Goal: Task Accomplishment & Management: Manage account settings

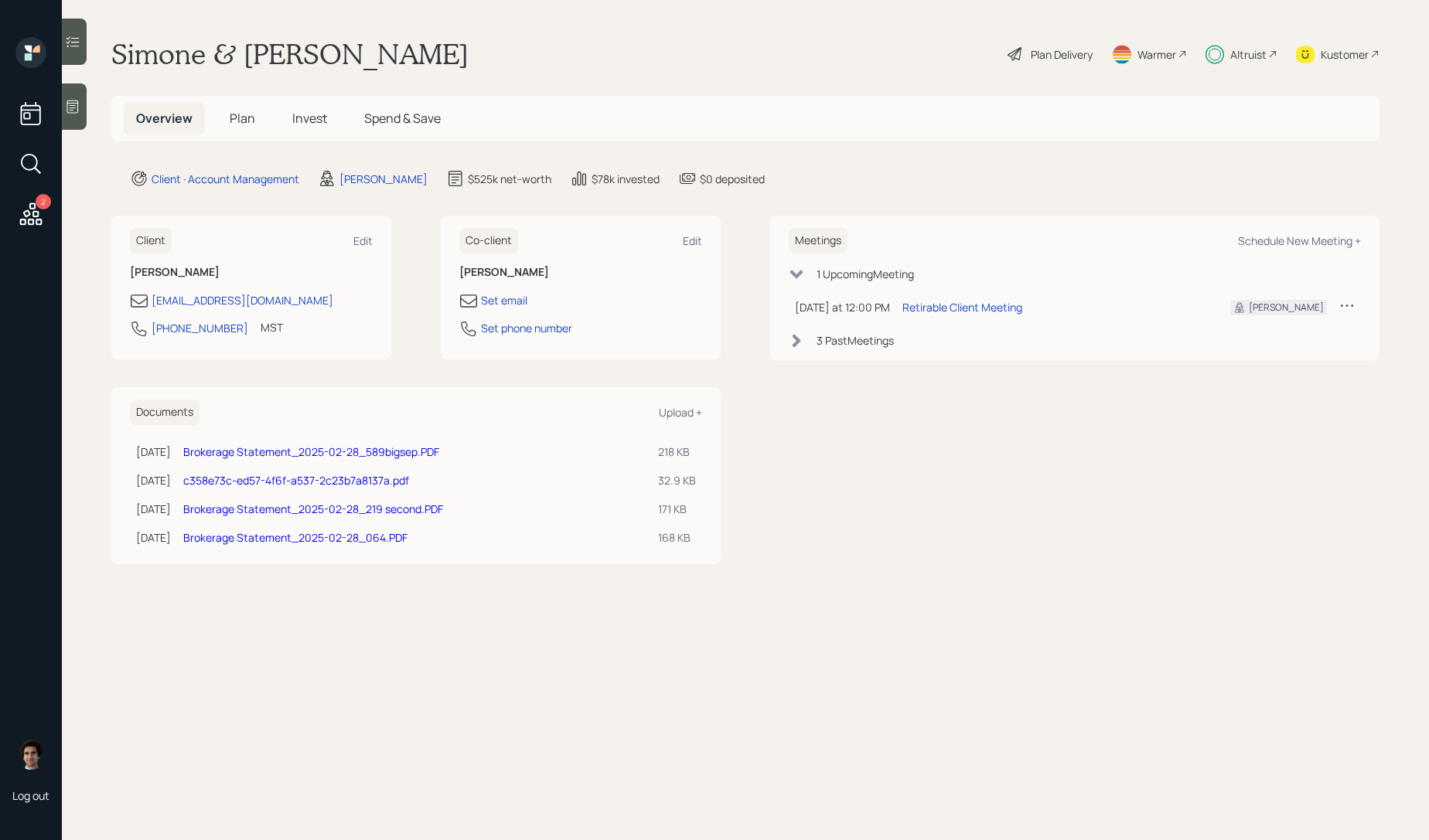
click at [301, 125] on span "Invest" at bounding box center [310, 119] width 34 height 17
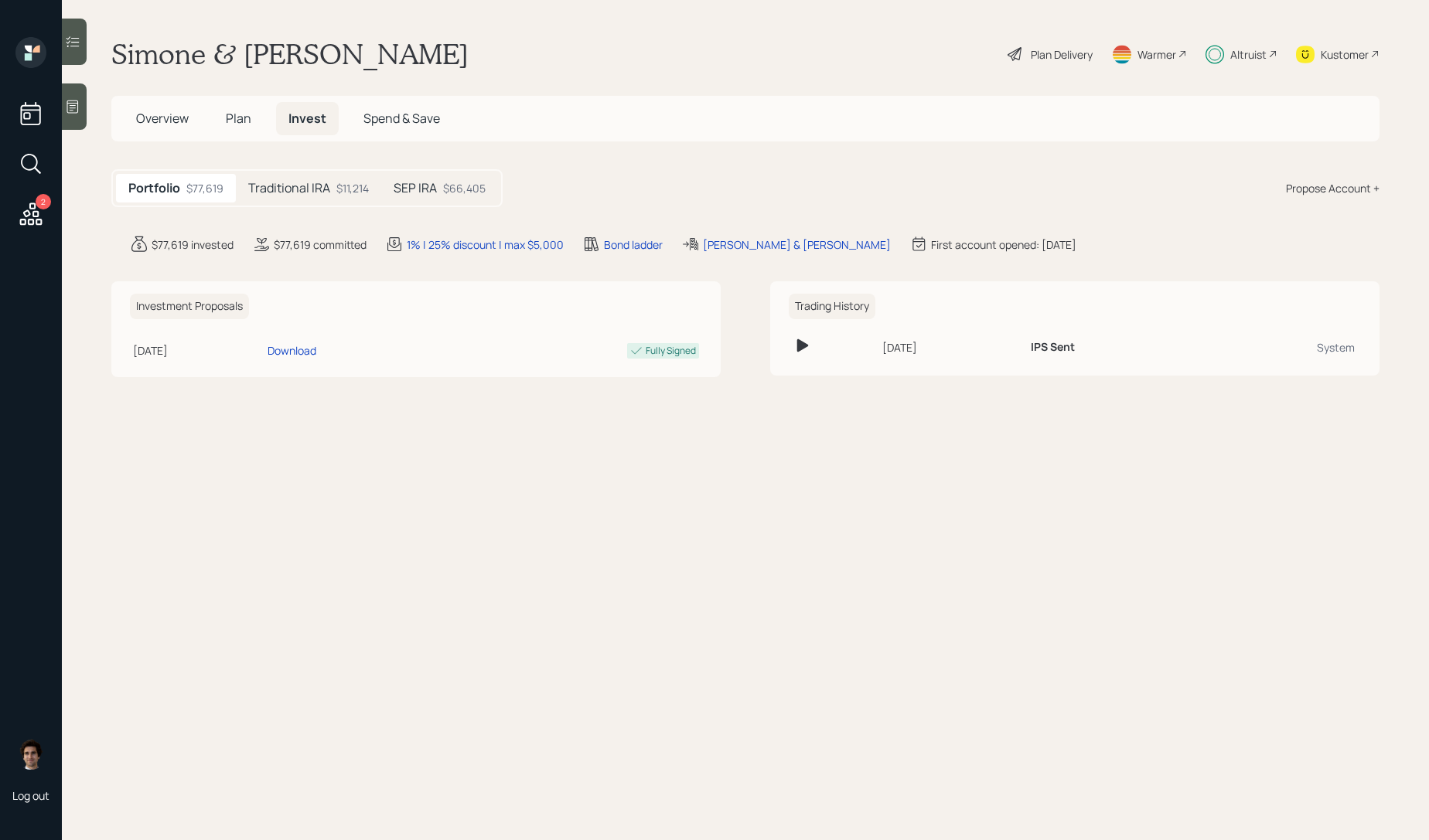
click at [306, 195] on h5 "Traditional IRA" at bounding box center [288, 188] width 82 height 15
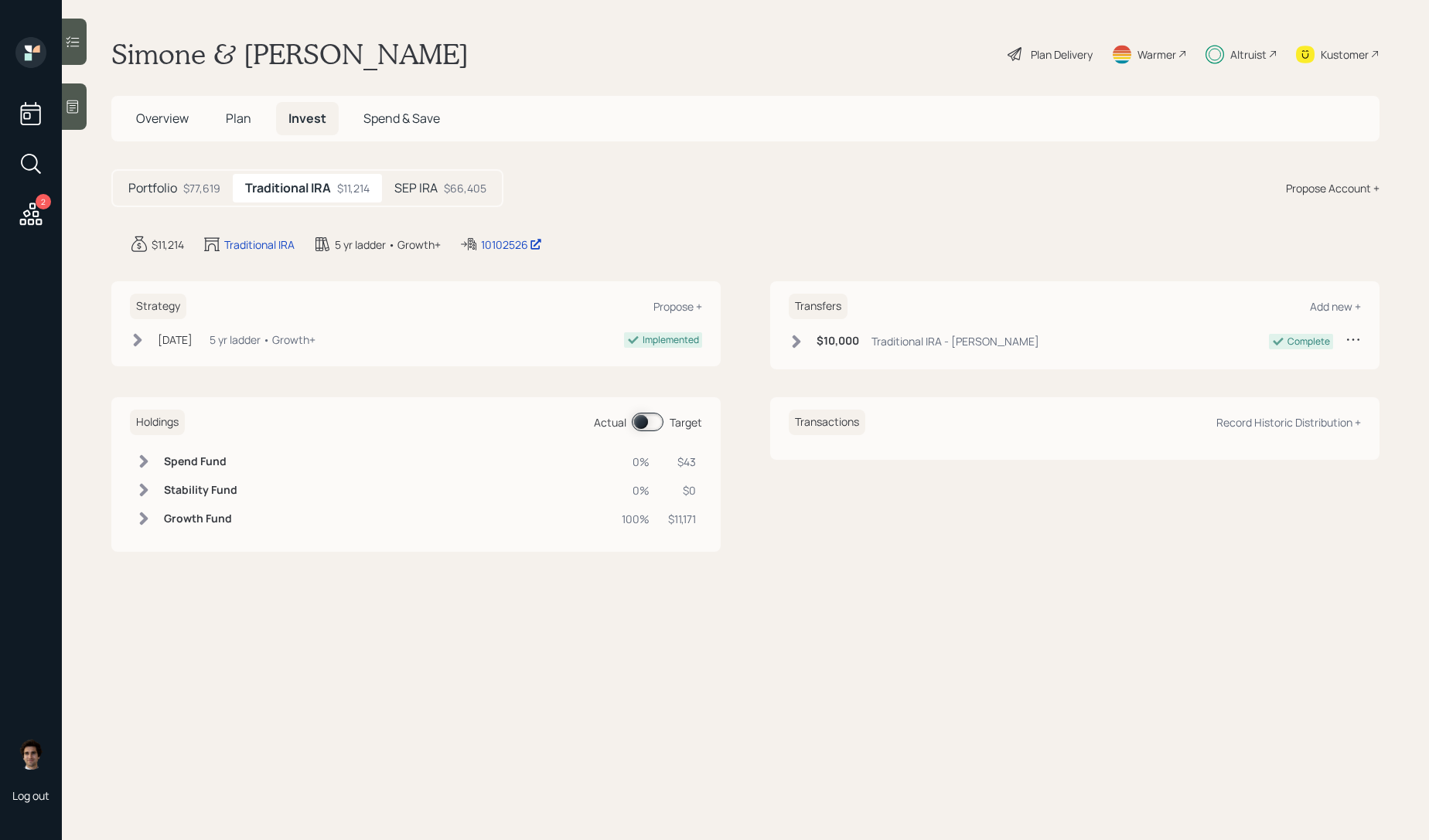
click at [429, 186] on h5 "SEP IRA" at bounding box center [416, 188] width 43 height 15
click at [475, 247] on div "10099014" at bounding box center [490, 244] width 63 height 16
click at [1079, 47] on div "Plan Delivery" at bounding box center [1061, 54] width 62 height 16
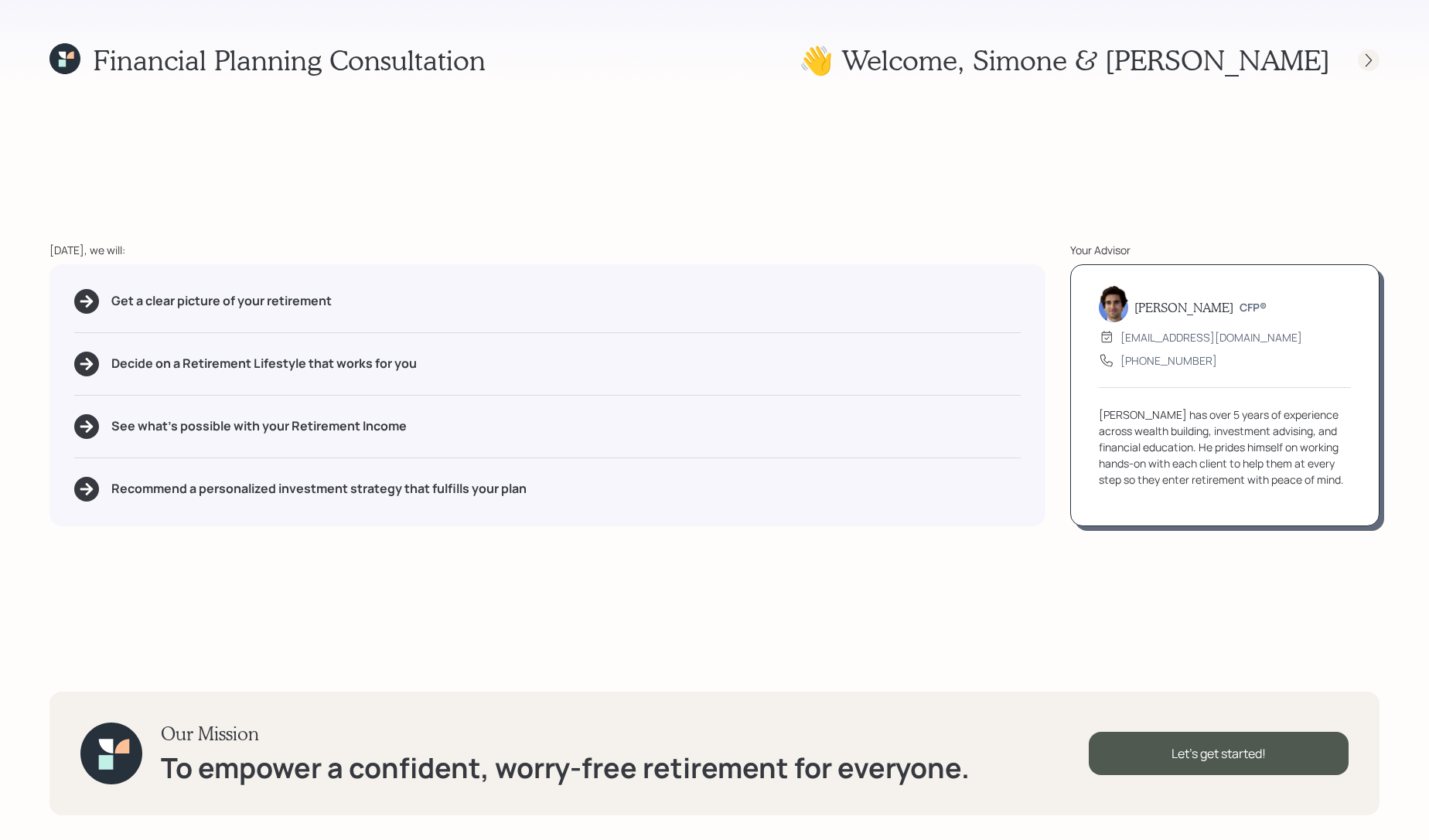
click at [1372, 66] on icon at bounding box center [1369, 60] width 15 height 15
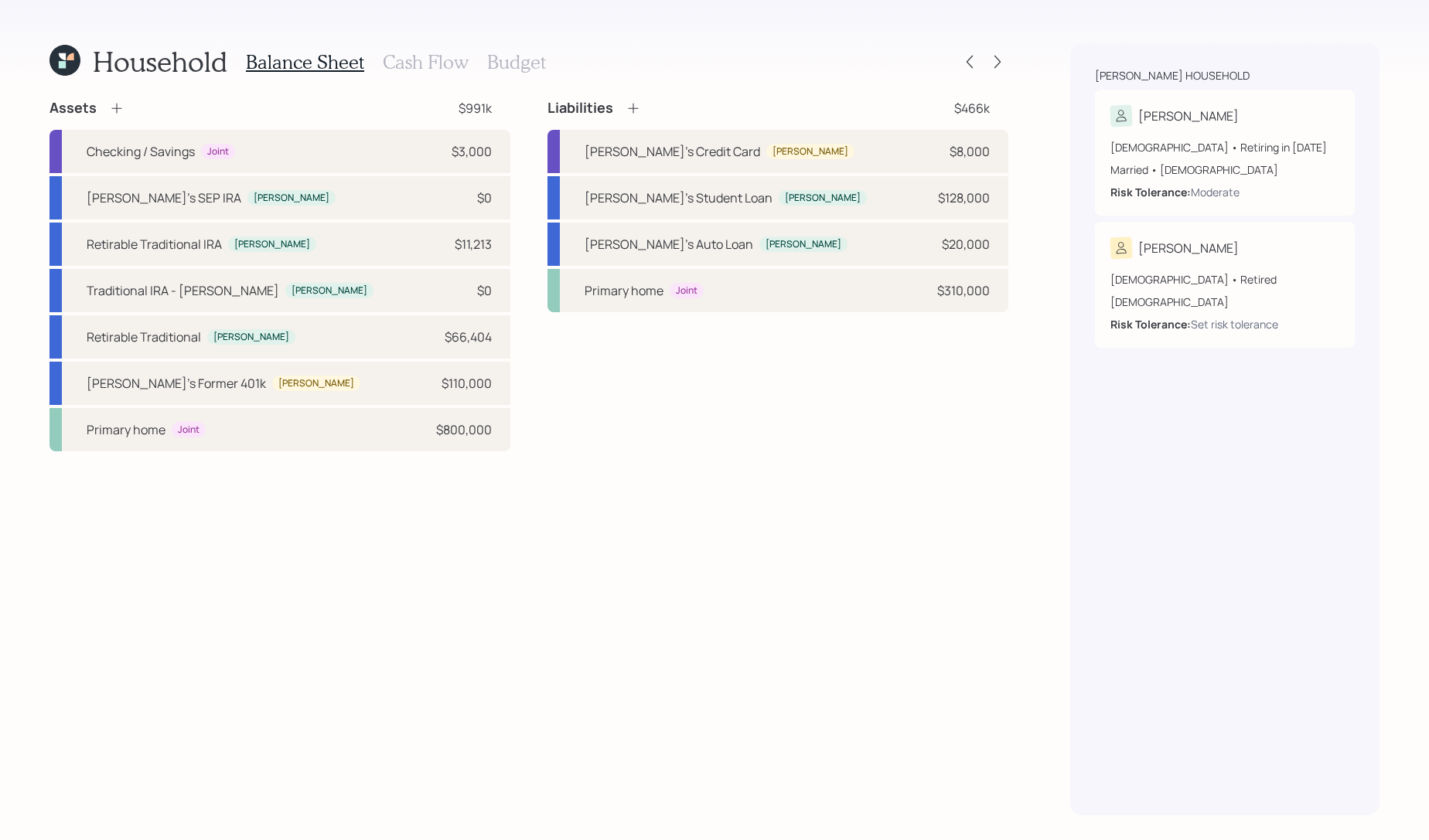
click at [981, 59] on div at bounding box center [983, 61] width 49 height 22
click at [997, 59] on icon at bounding box center [998, 62] width 15 height 15
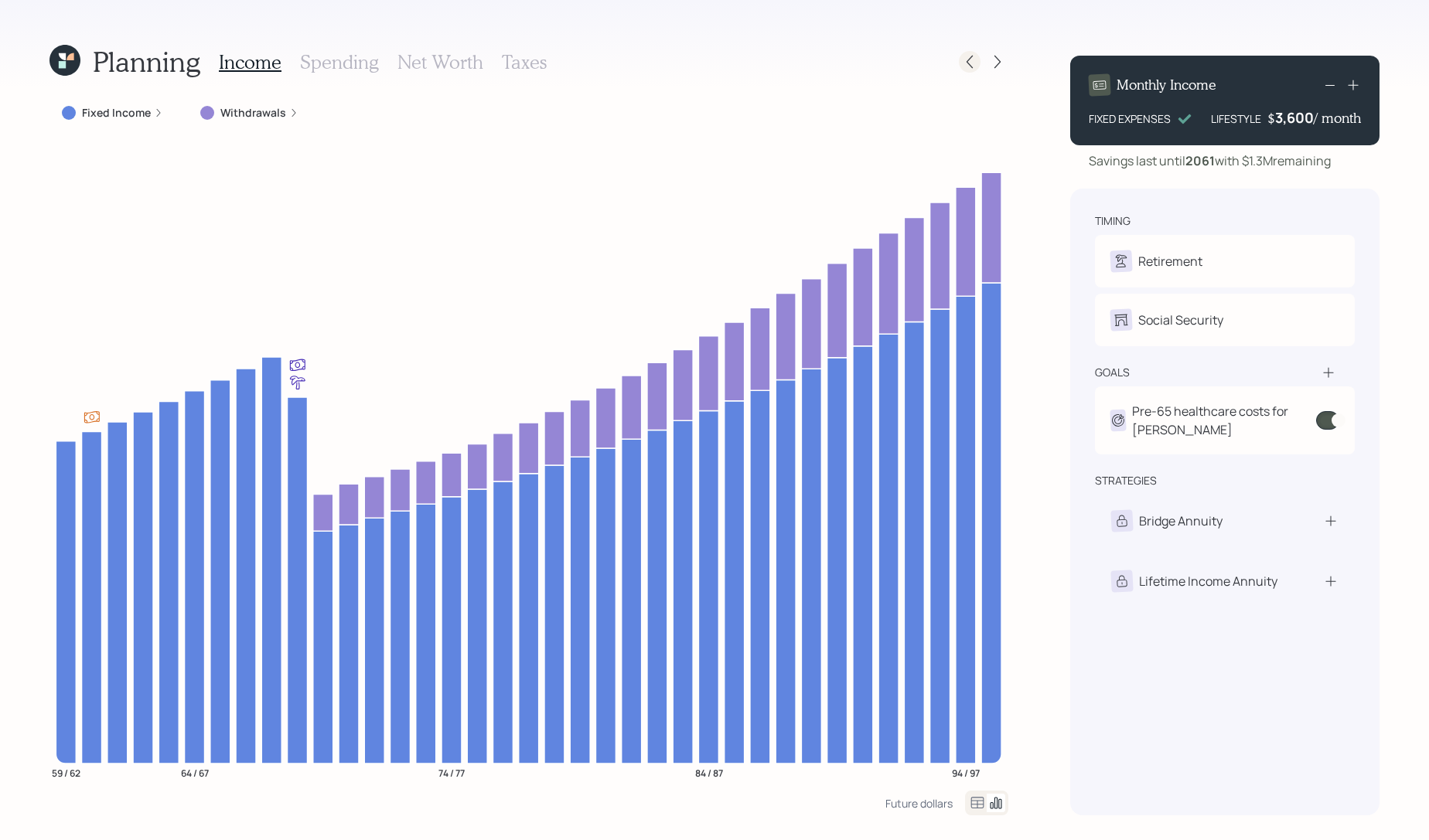
click at [962, 69] on icon at bounding box center [969, 62] width 15 height 15
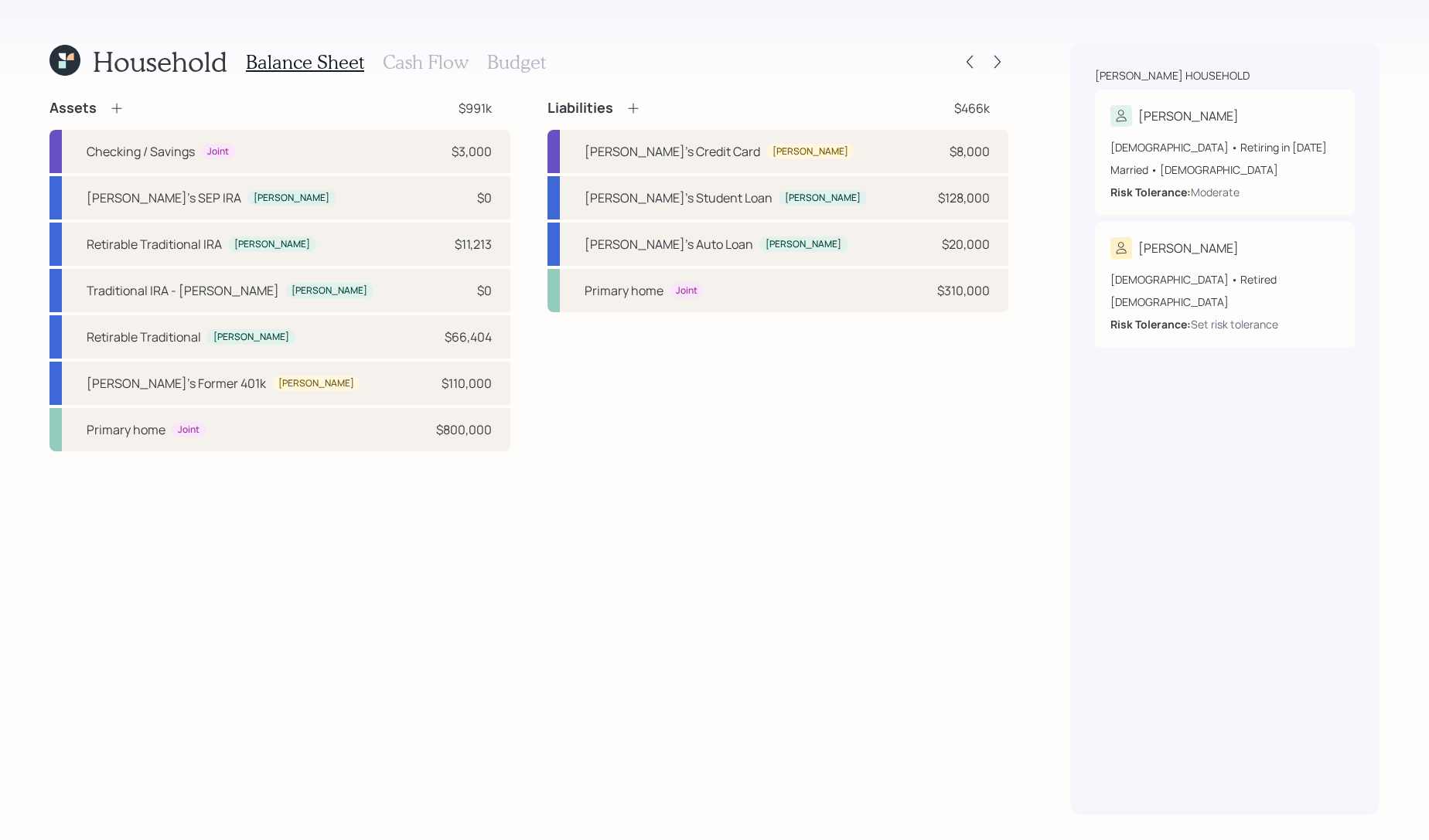
click at [50, 65] on icon at bounding box center [65, 60] width 31 height 31
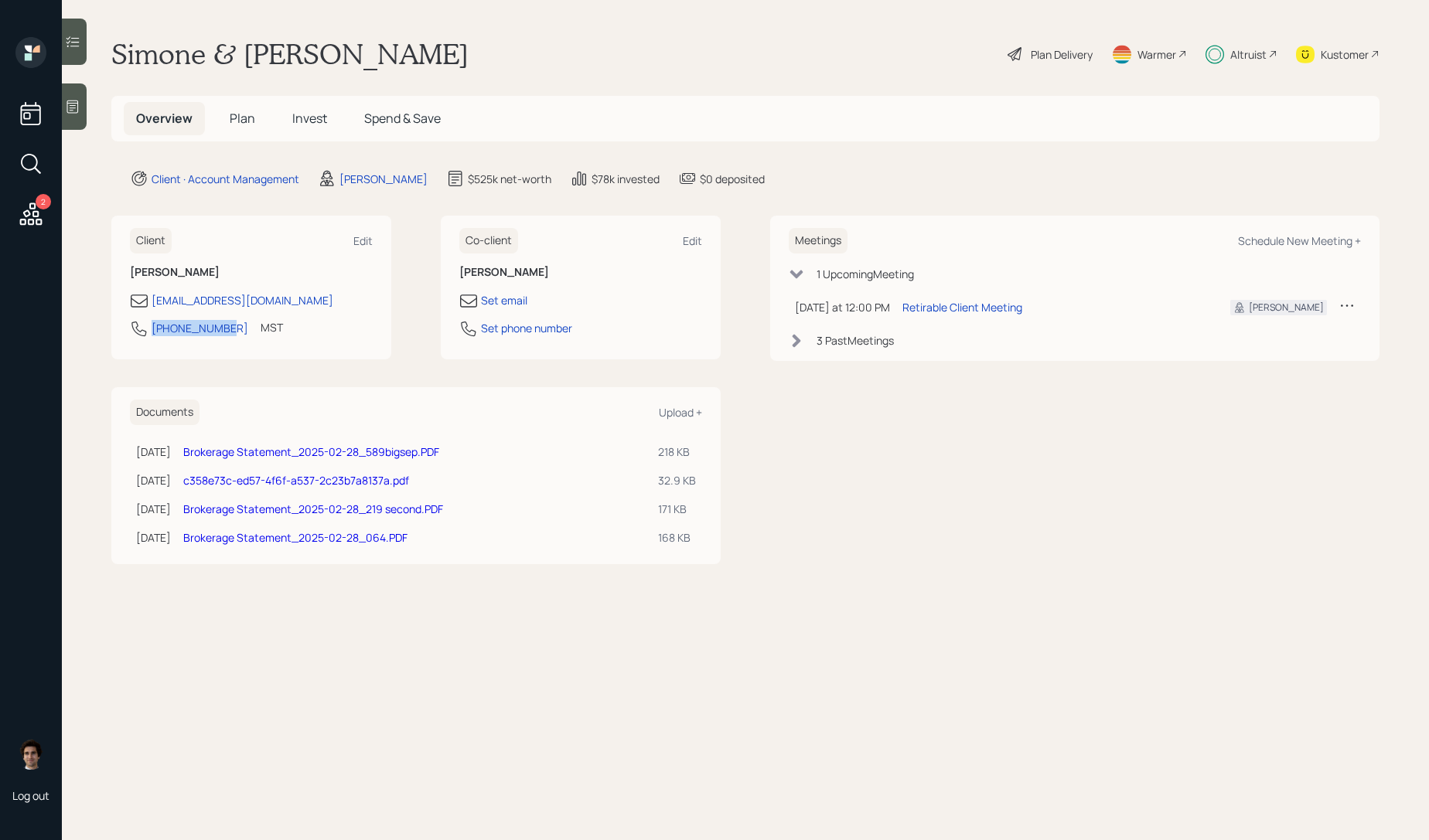
drag, startPoint x: 223, startPoint y: 332, endPoint x: 144, endPoint y: 331, distance: 79.0
click at [144, 331] on div "[PHONE_NUMBER] MST Currently 10:04 AM" at bounding box center [251, 333] width 243 height 28
copy div "[PHONE_NUMBER]"
click at [1319, 56] on div "Kustomer" at bounding box center [1338, 54] width 84 height 34
click at [1068, 68] on div "Plan Delivery" at bounding box center [1050, 54] width 88 height 34
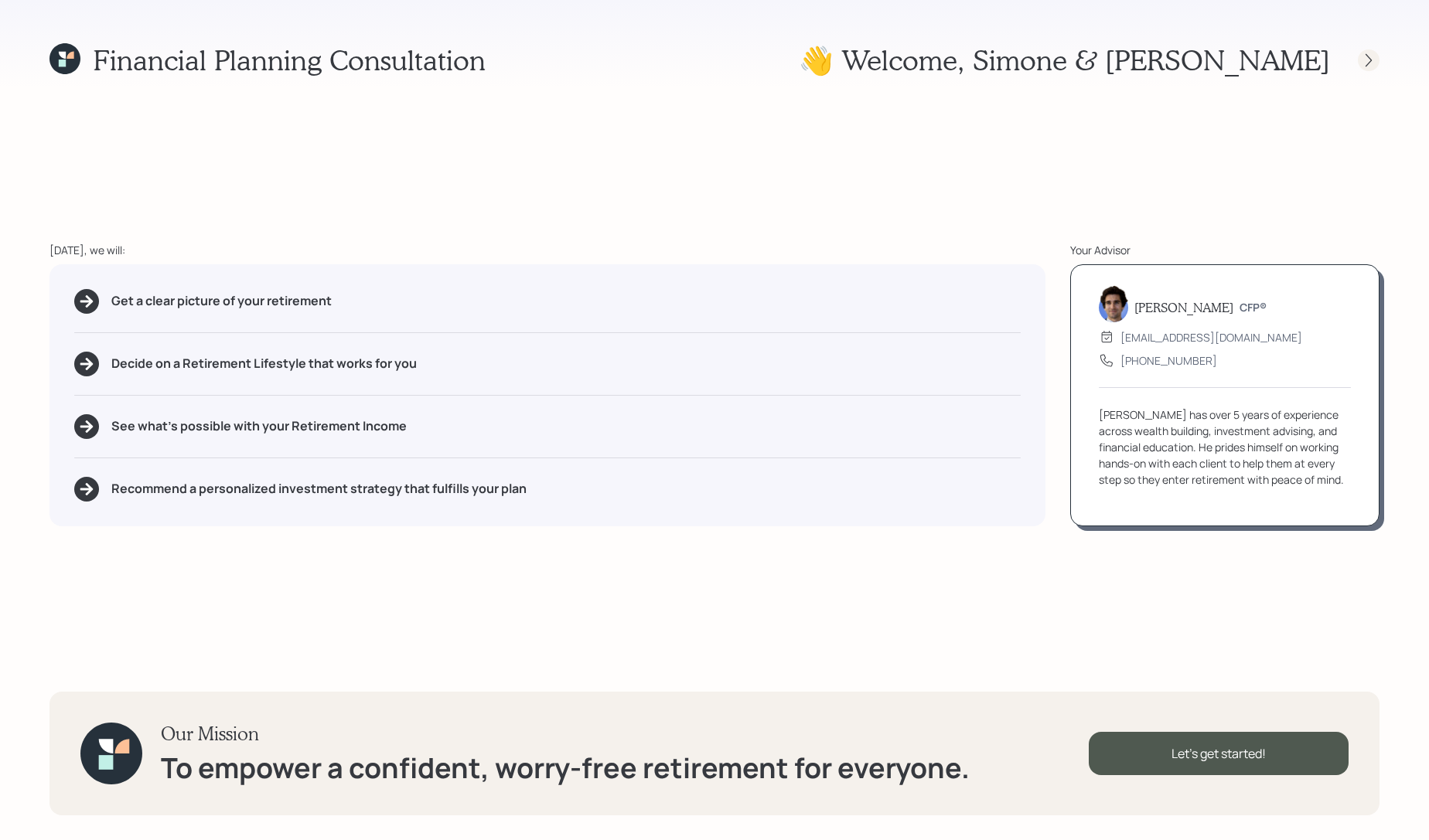
click at [1372, 69] on div at bounding box center [1368, 59] width 22 height 22
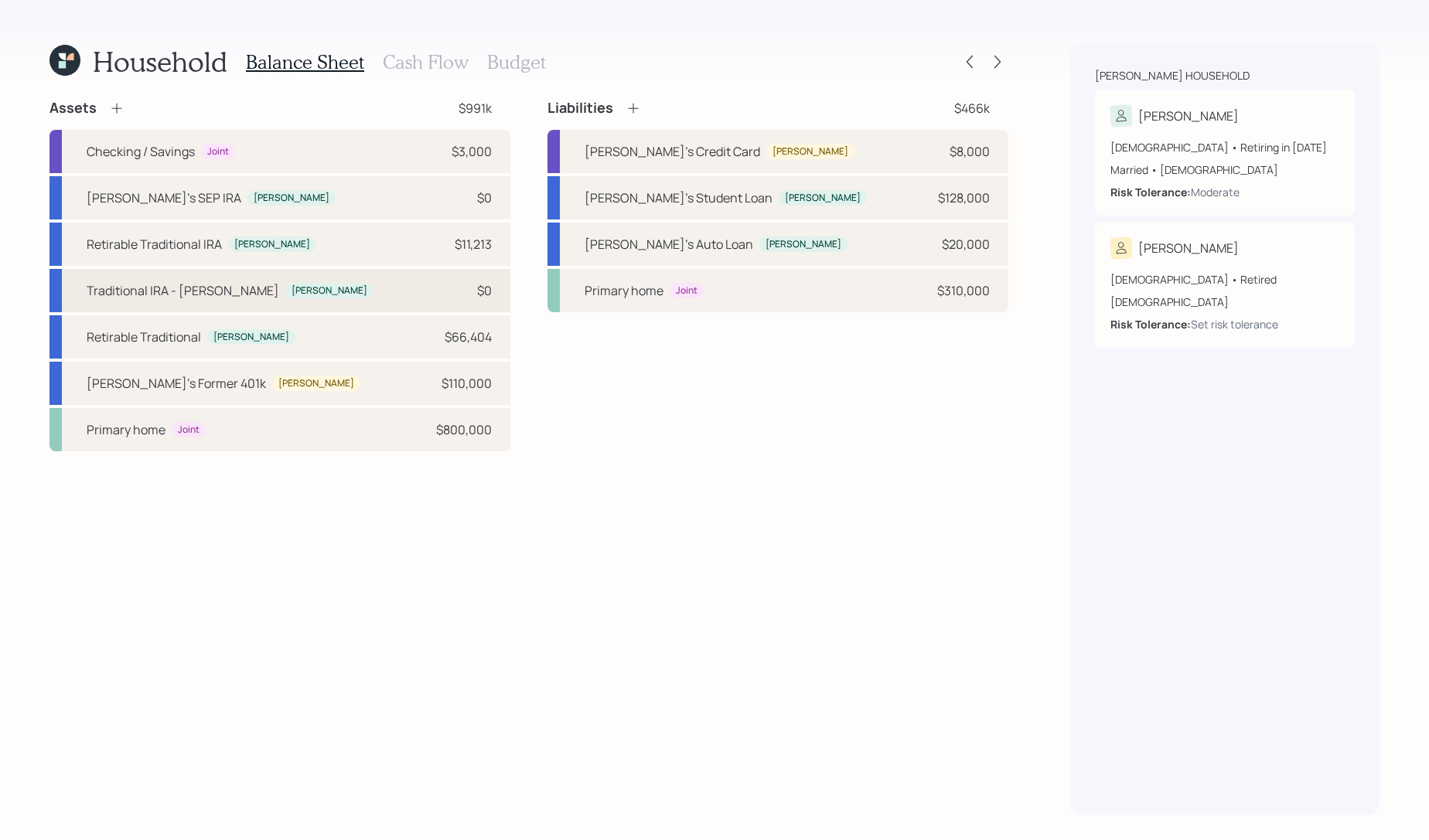
click at [380, 284] on div "Traditional IRA - [PERSON_NAME] $0" at bounding box center [279, 291] width 461 height 43
select select "ira"
select select "balanced"
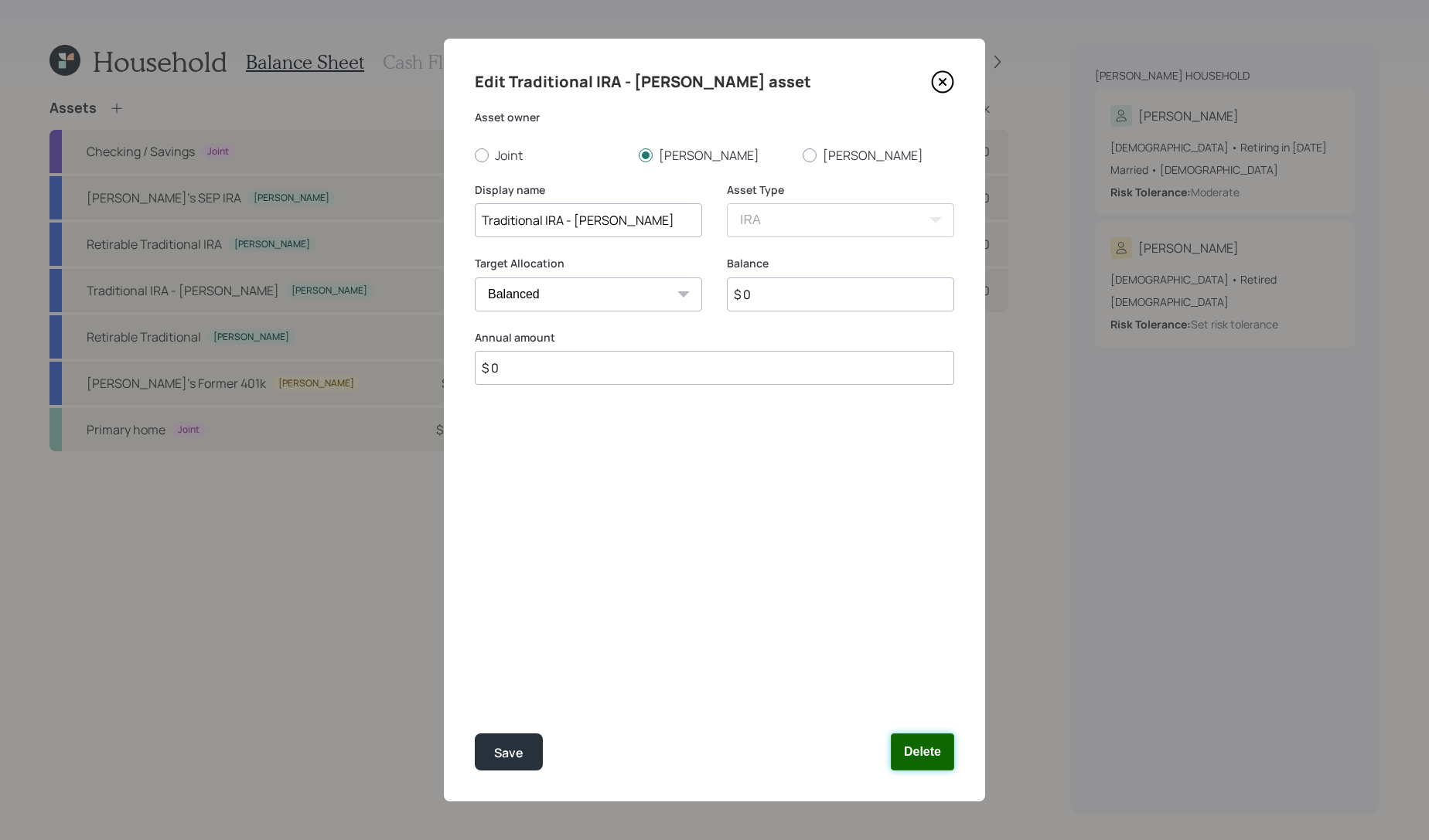
click at [949, 758] on button "Delete" at bounding box center [923, 751] width 64 height 37
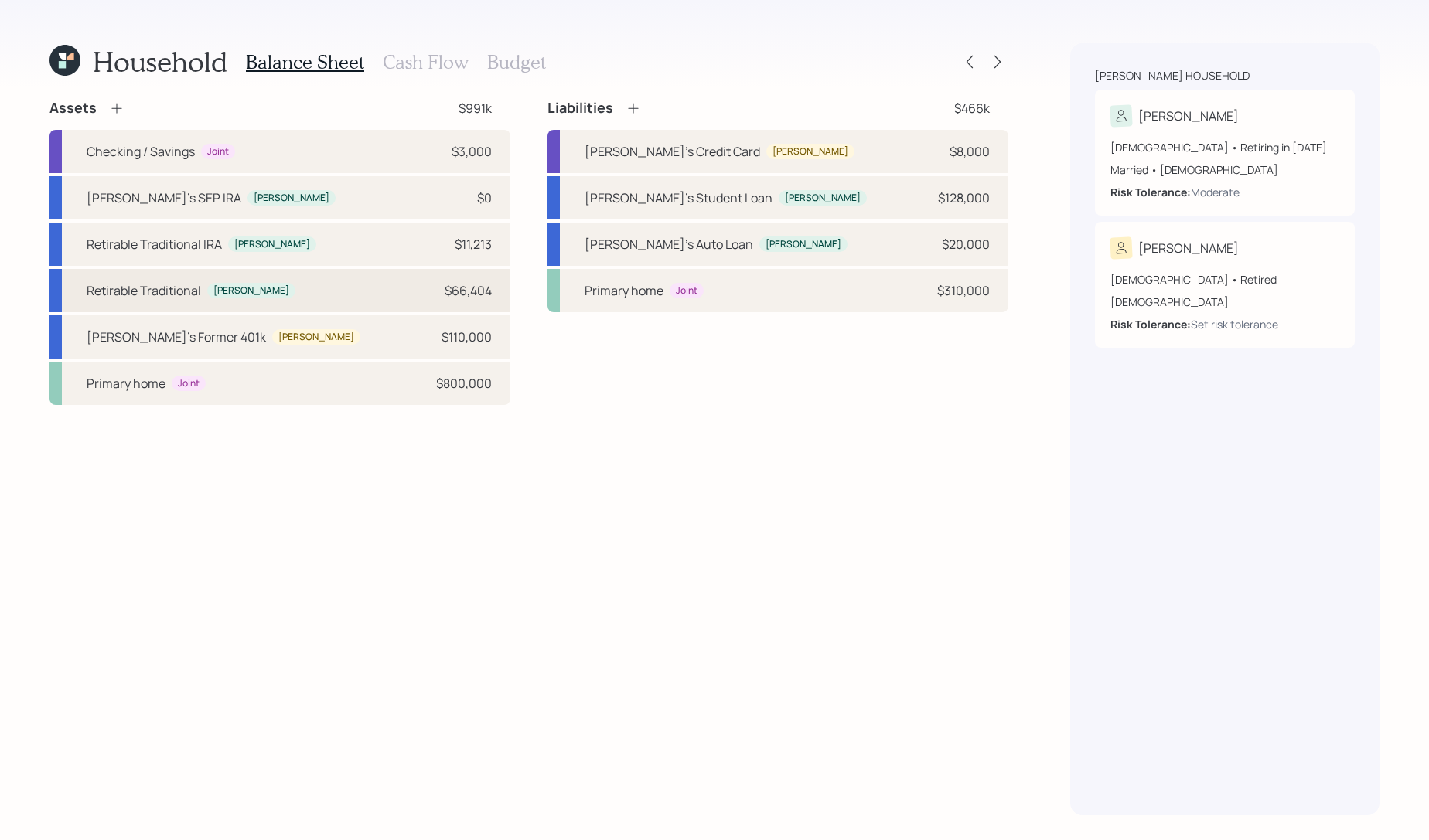
click at [261, 291] on div "Retirable Traditional [PERSON_NAME] $66,404" at bounding box center [279, 291] width 461 height 43
select select "balanced"
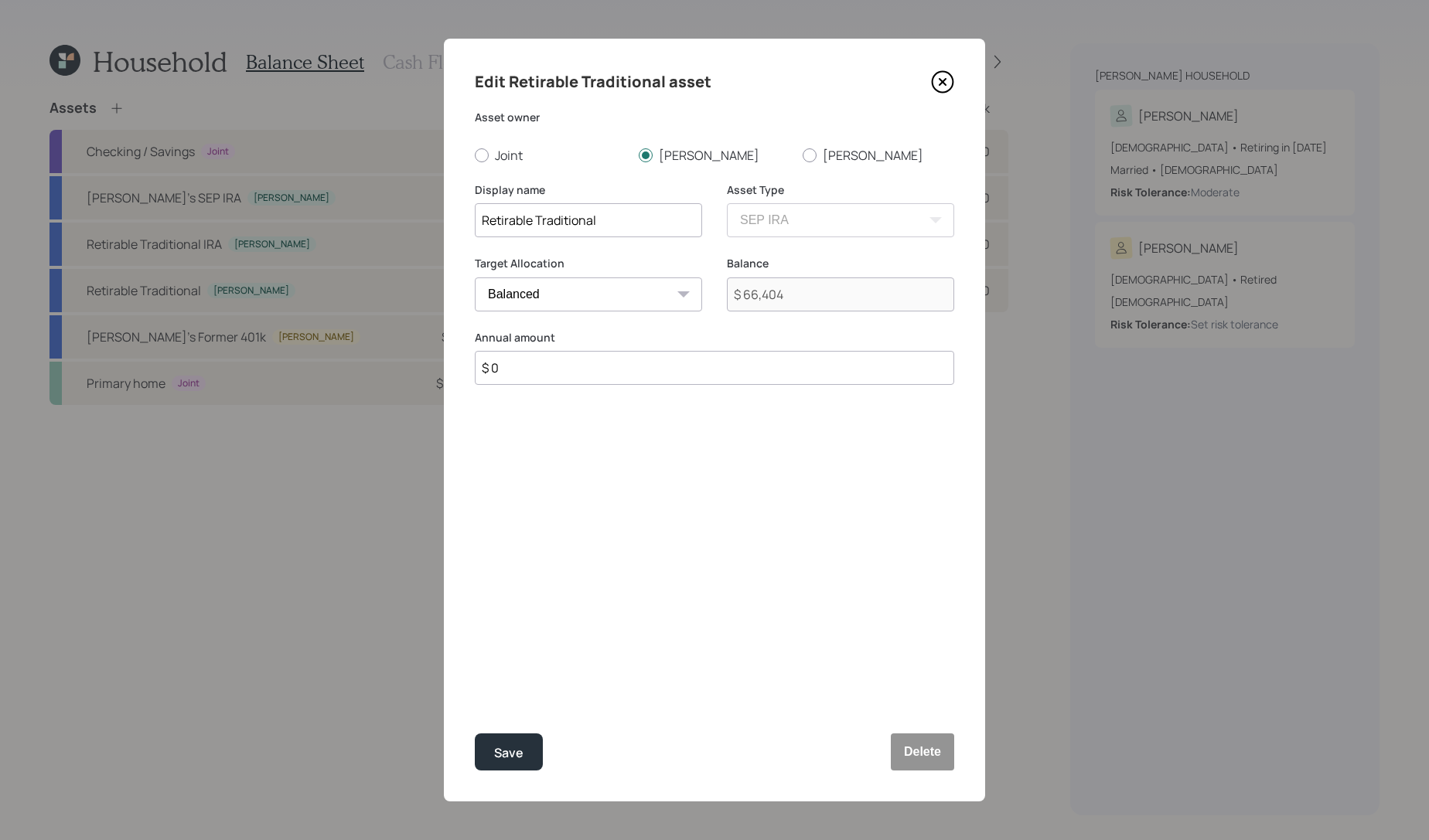
click at [546, 219] on input "Retirable Traditional" at bounding box center [589, 220] width 227 height 34
type input "Retirable SEP IRA"
click at [475, 733] on button "Save" at bounding box center [509, 751] width 68 height 37
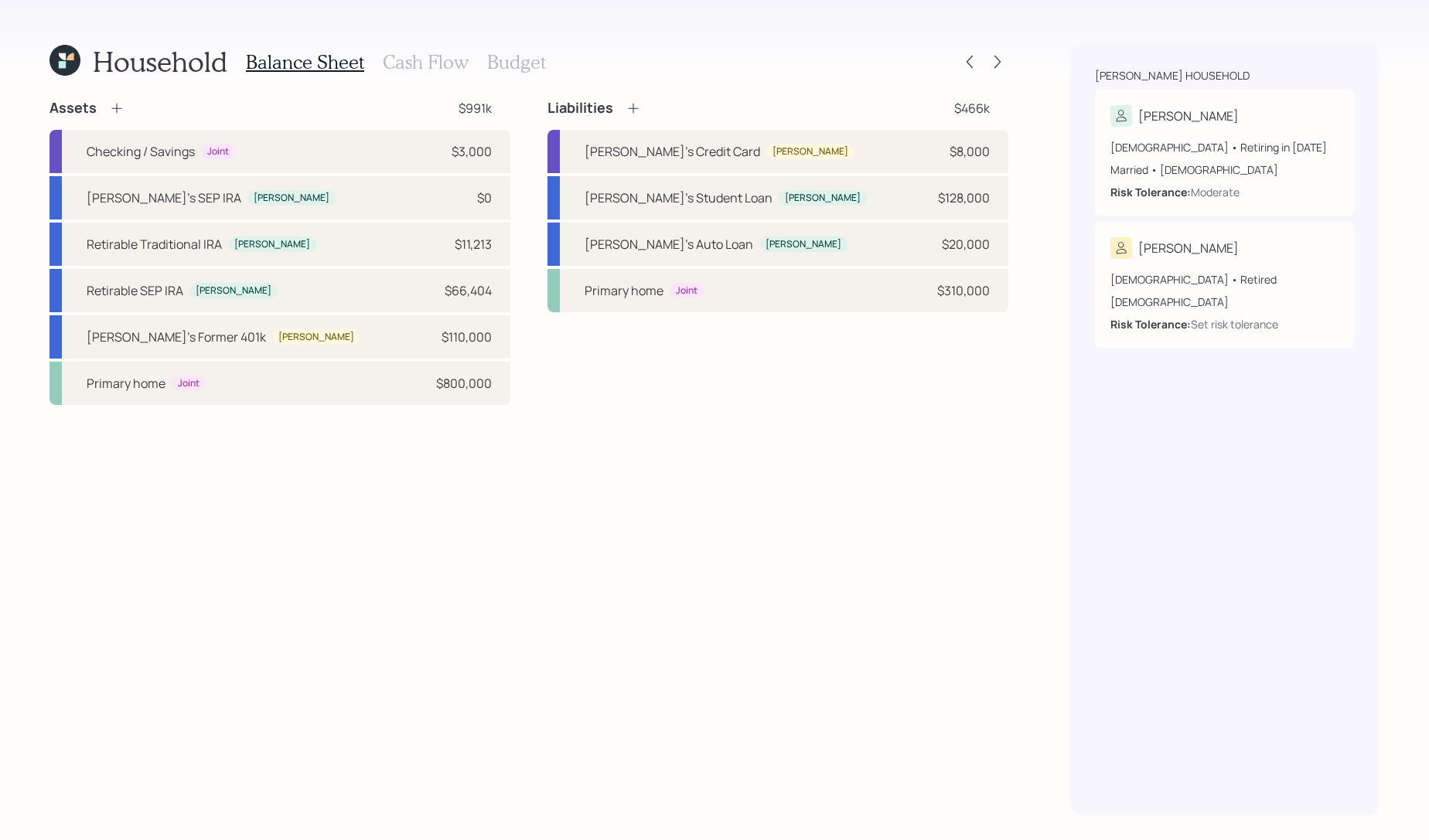
click at [996, 46] on div "Household Balance Sheet Cash Flow Budget" at bounding box center [529, 61] width 959 height 37
click at [998, 65] on icon at bounding box center [998, 62] width 15 height 15
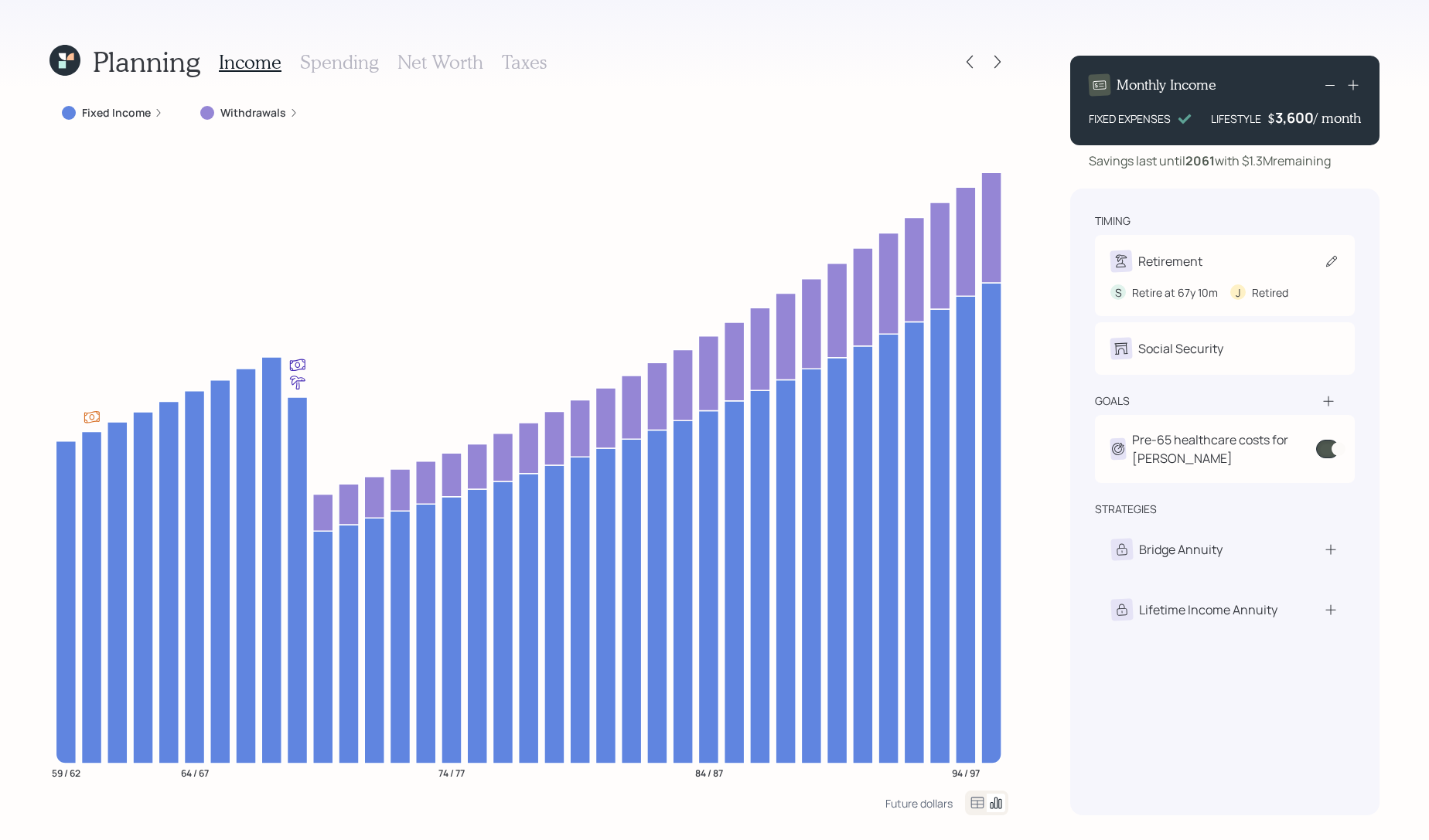
click at [1192, 263] on div "Retirement" at bounding box center [1170, 262] width 65 height 19
select select "10"
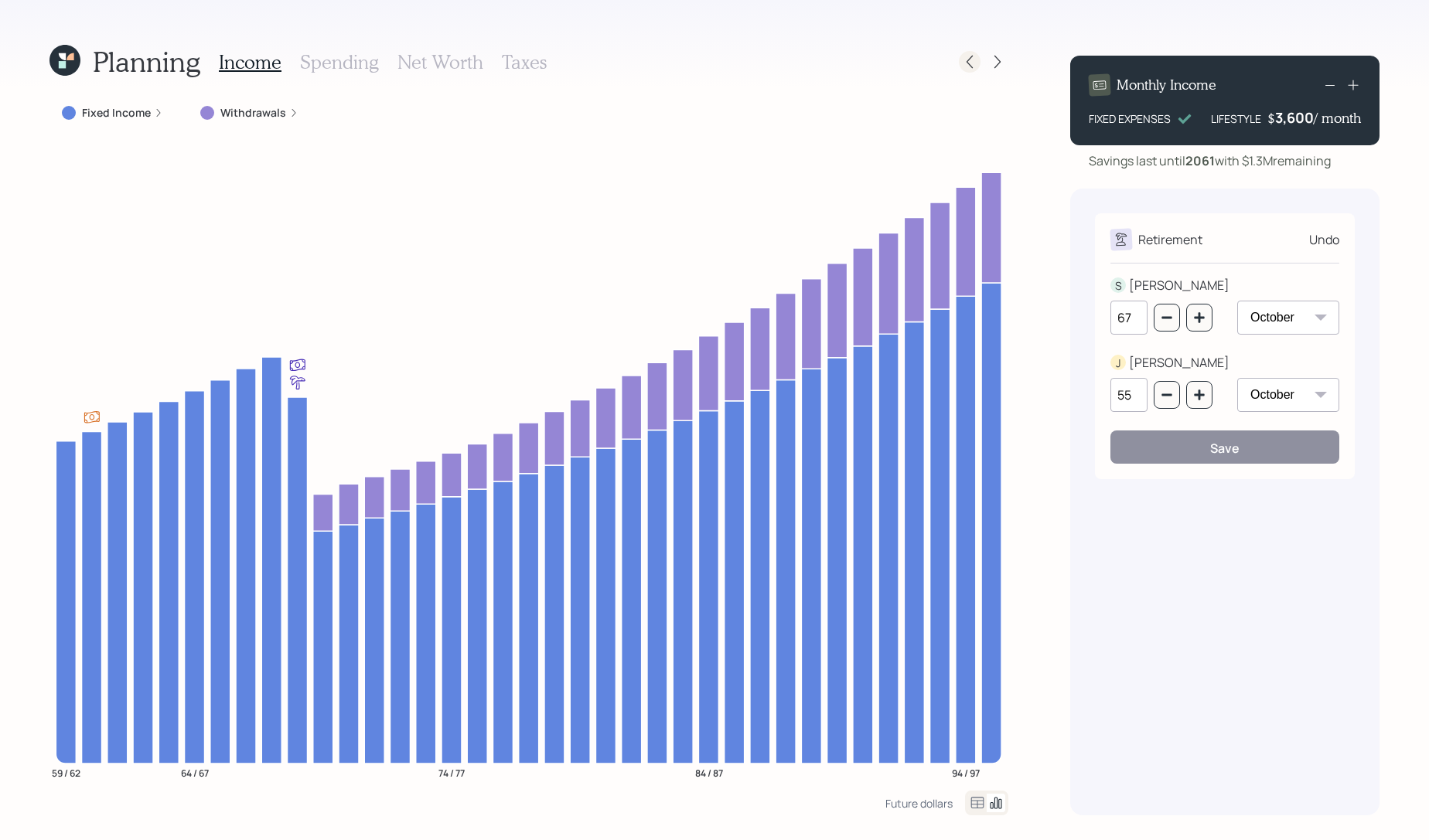
click at [970, 70] on div at bounding box center [969, 61] width 22 height 22
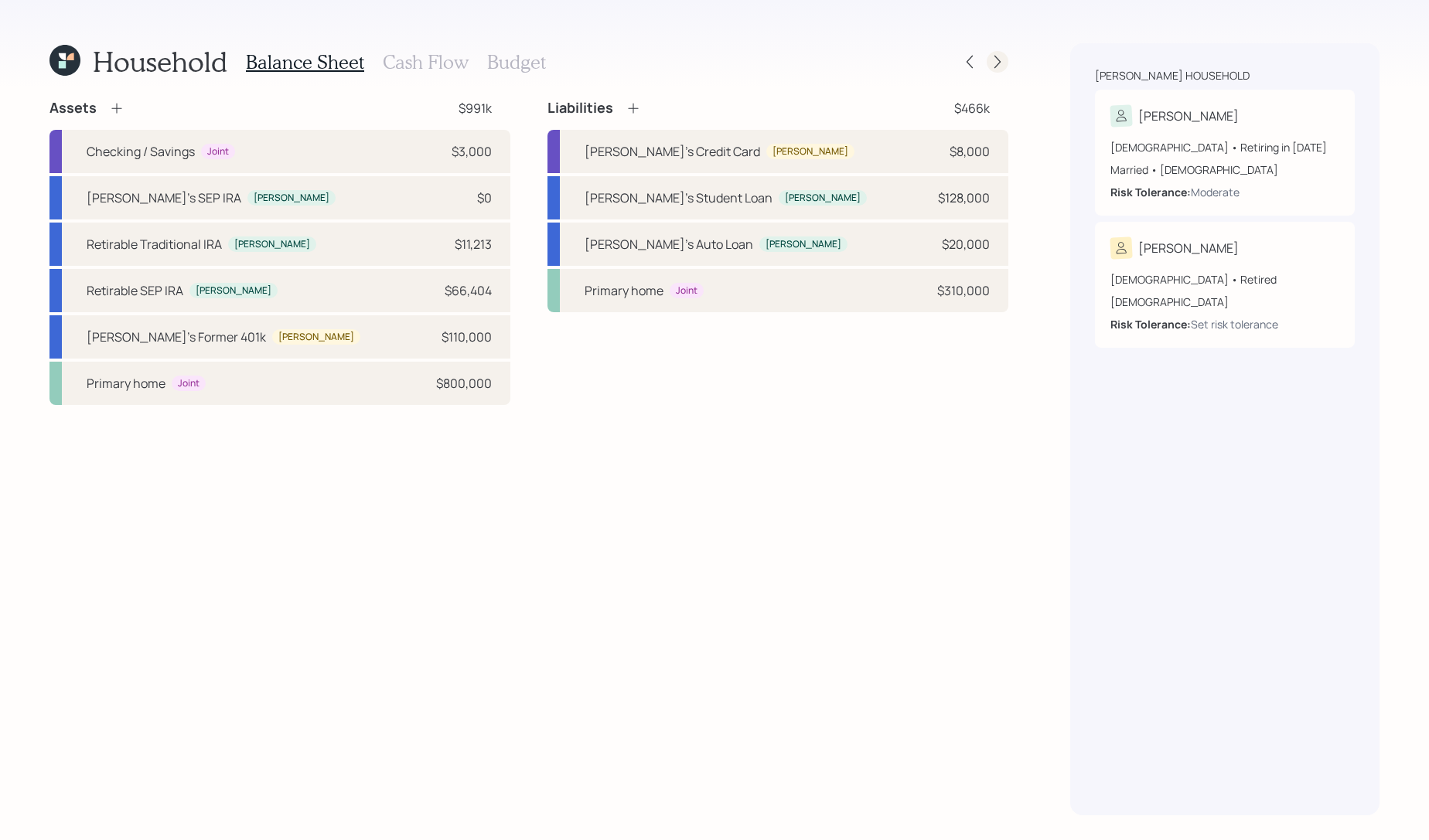
click at [992, 63] on icon at bounding box center [998, 62] width 15 height 15
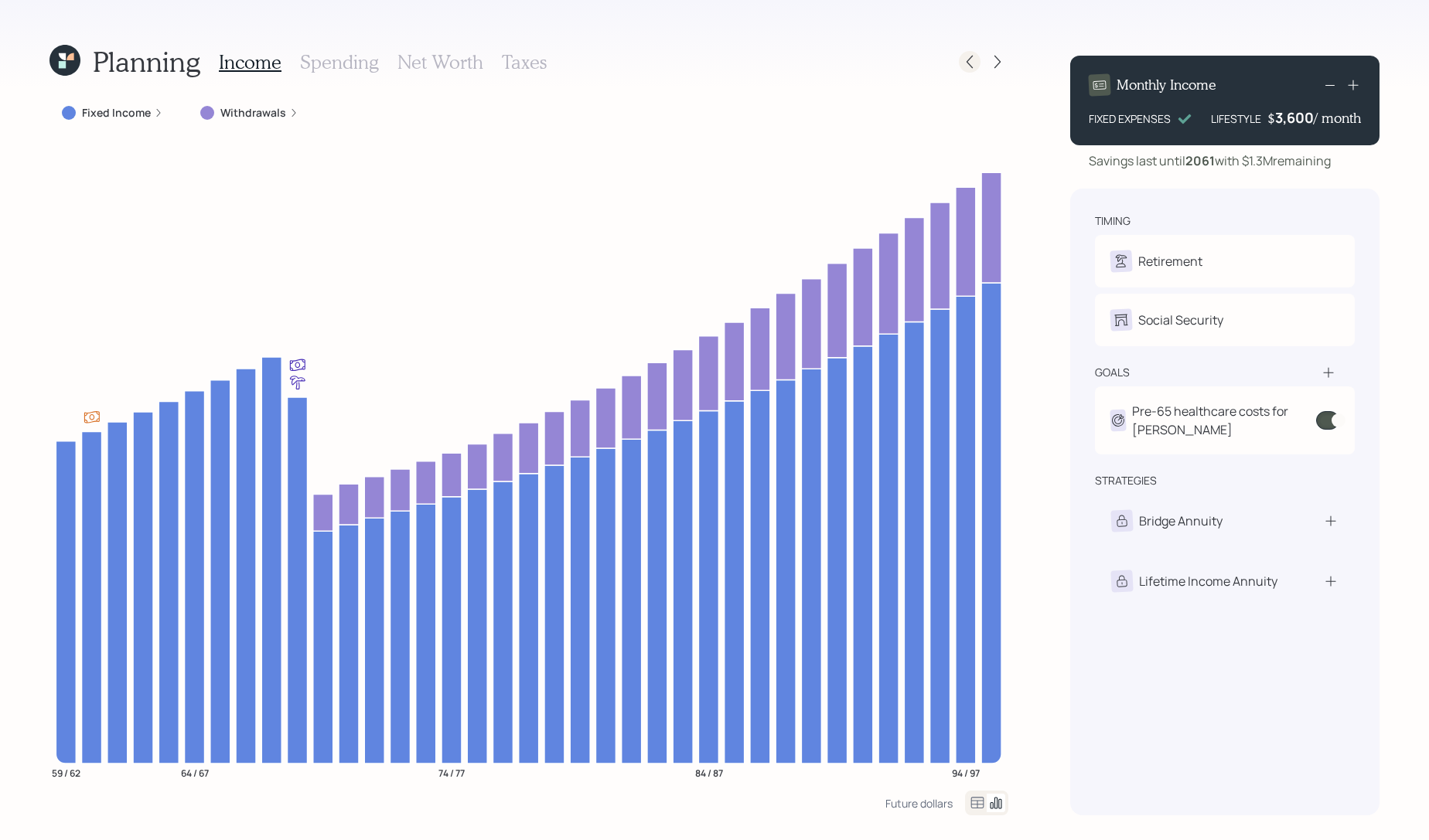
click at [975, 71] on div at bounding box center [969, 61] width 22 height 22
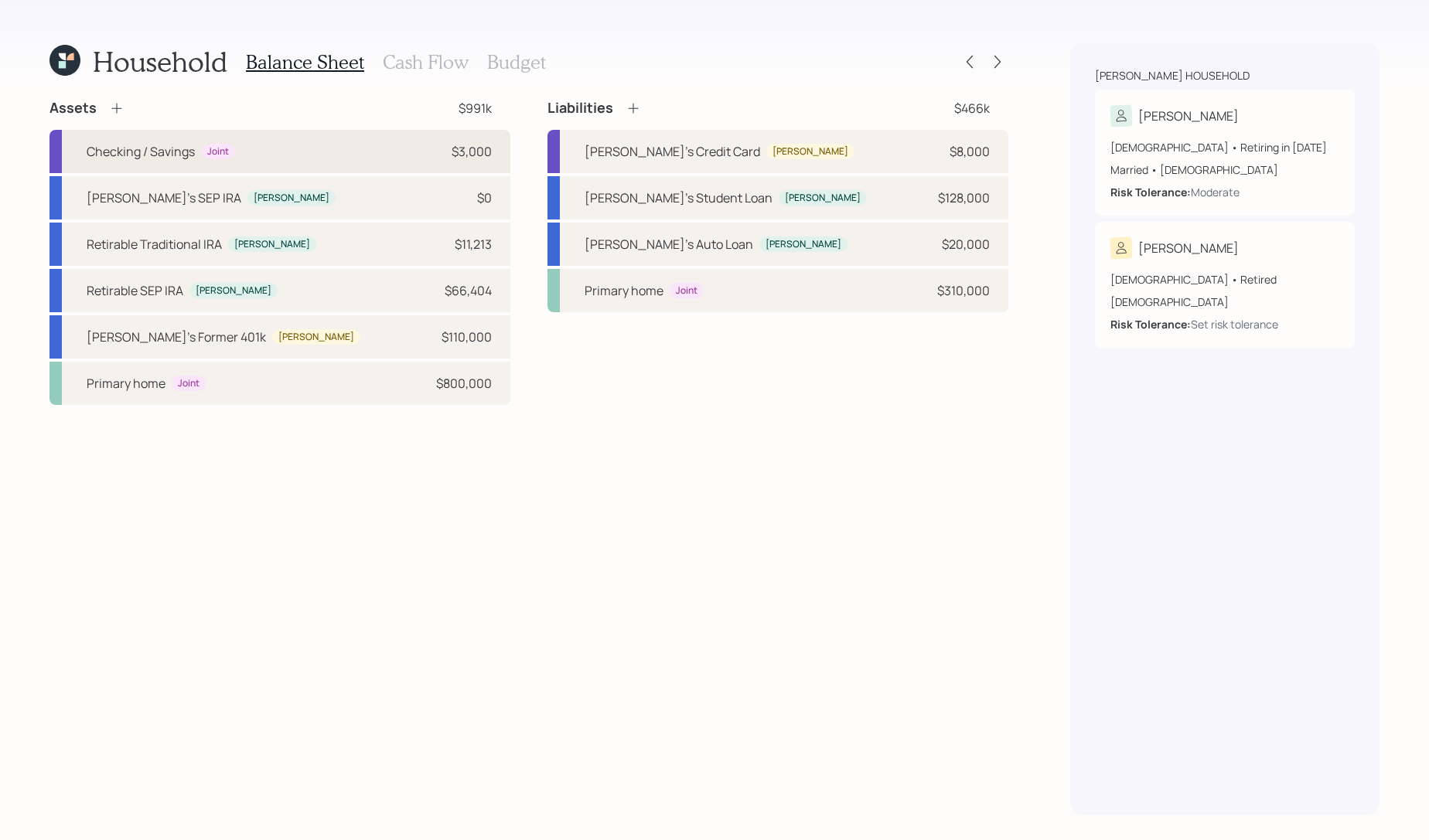
click at [376, 149] on div "Checking / Savings Joint $3,000" at bounding box center [279, 151] width 461 height 43
select select "cash"
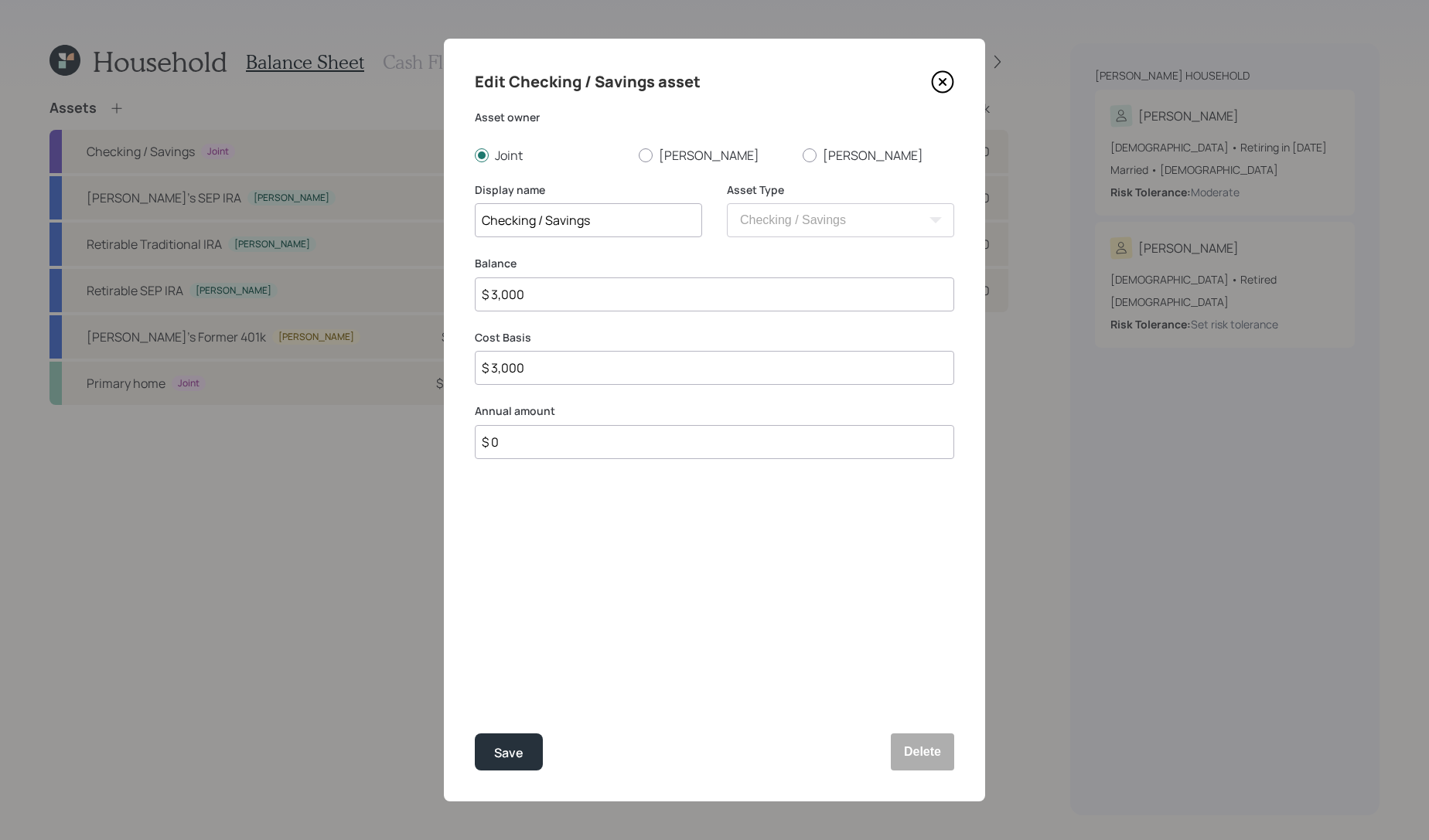
click at [951, 83] on icon at bounding box center [943, 82] width 23 height 23
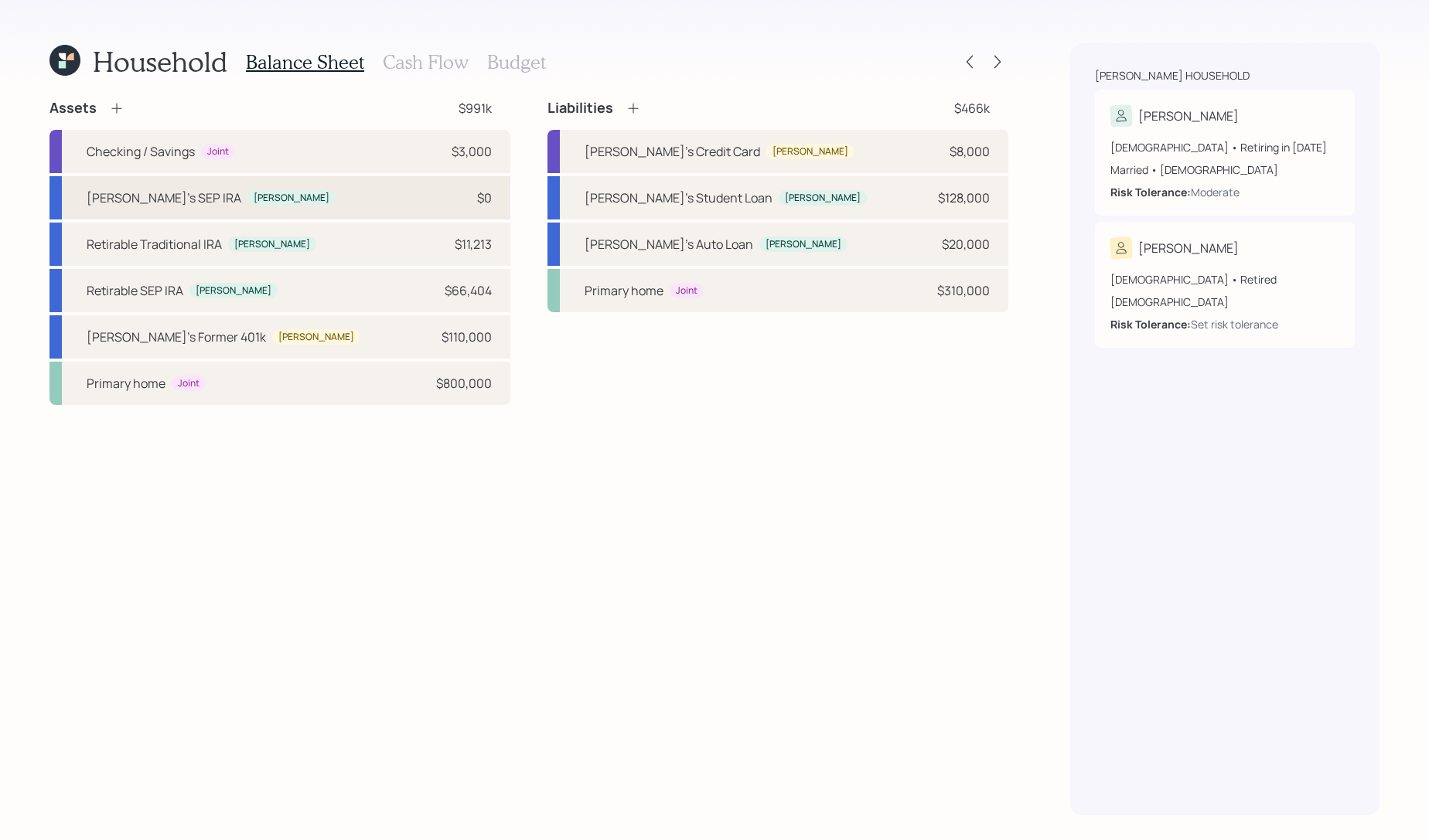
click at [350, 190] on div "[PERSON_NAME]'s [PERSON_NAME] $0" at bounding box center [279, 198] width 461 height 43
select select "balanced"
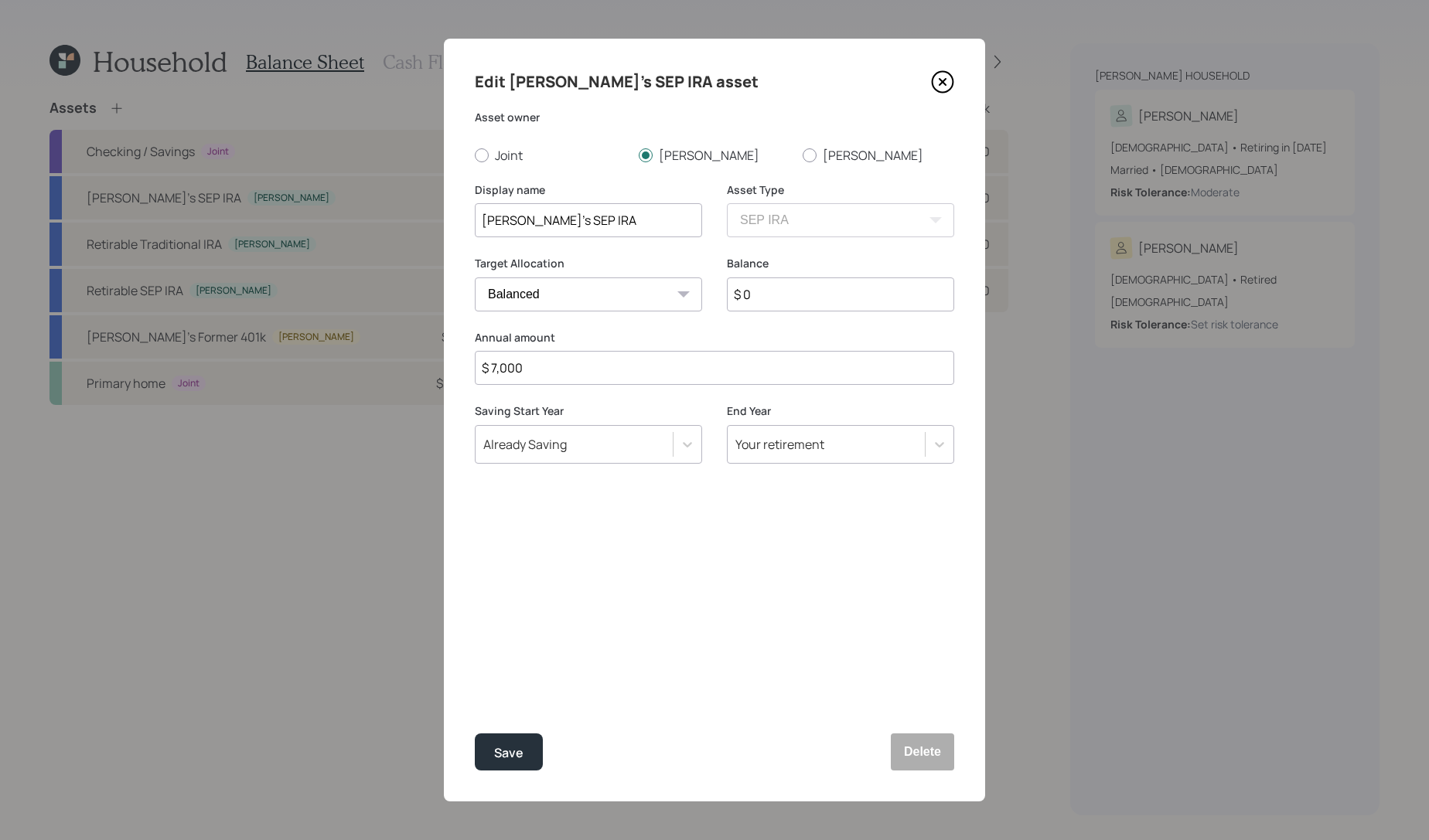
click at [943, 83] on icon at bounding box center [942, 82] width 6 height 6
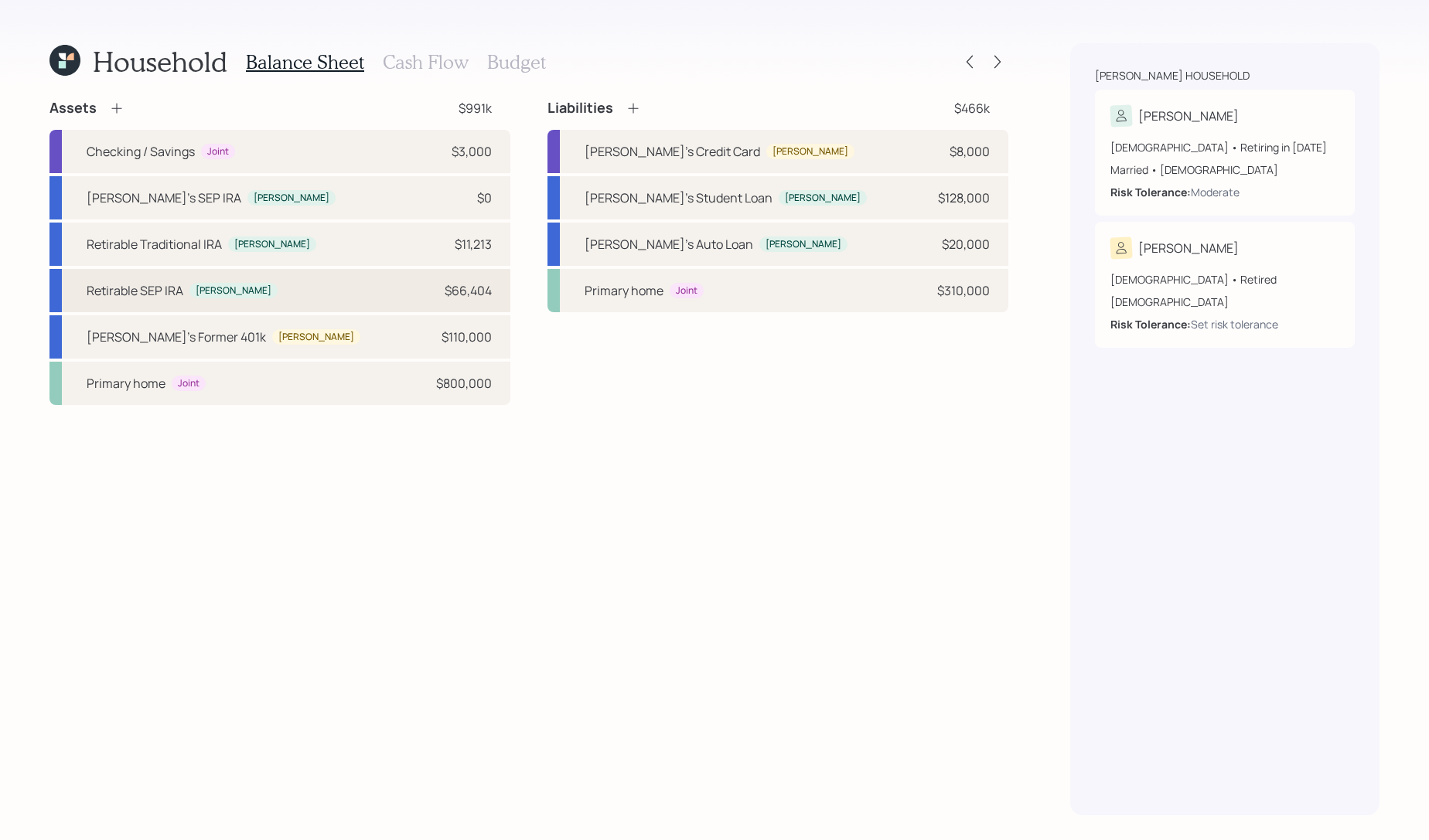
click at [315, 280] on div "Retirable [PERSON_NAME] $66,404" at bounding box center [279, 291] width 461 height 43
select select "balanced"
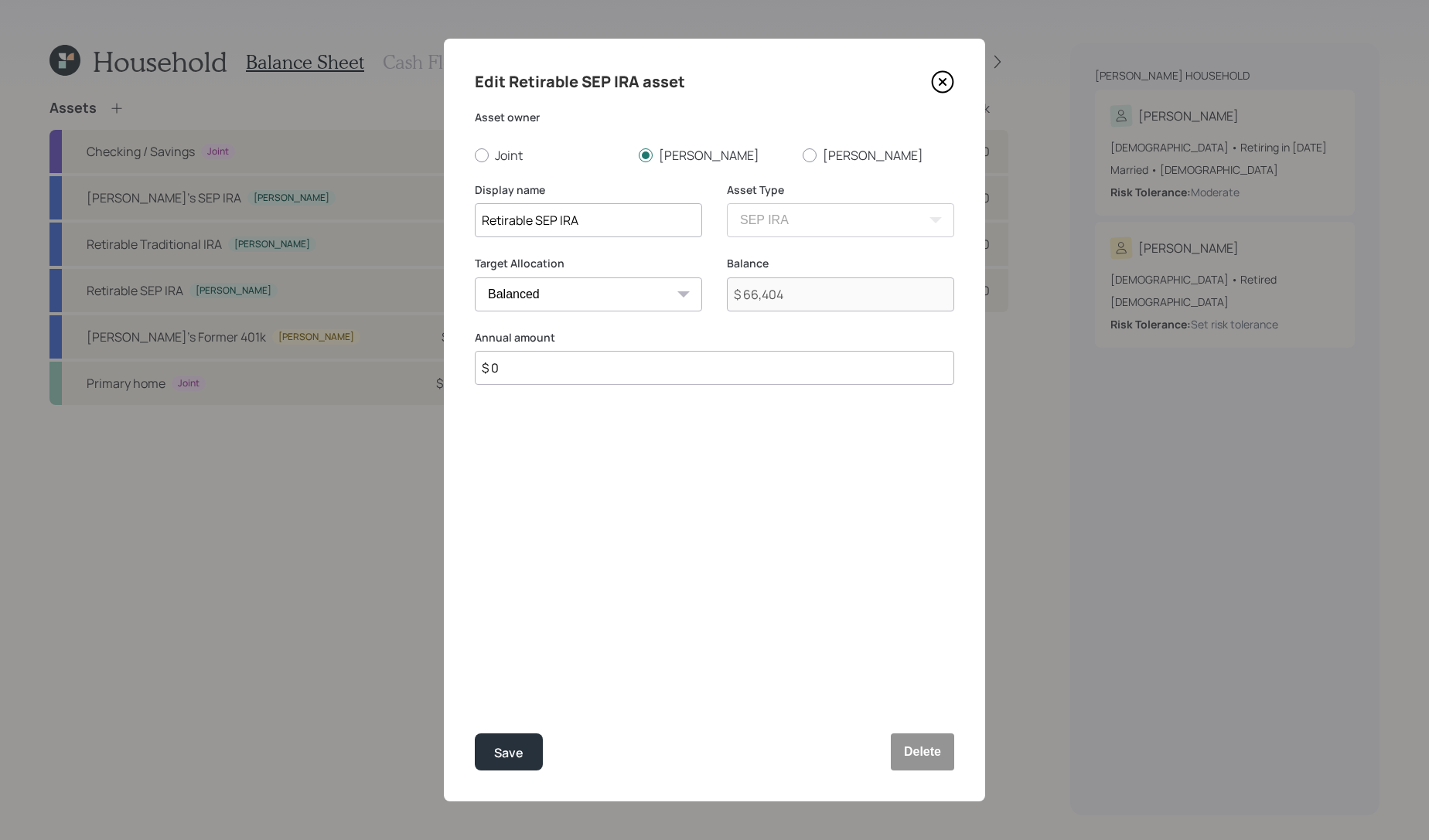
click at [609, 387] on div "Edit Retirable SEP IRA asset Asset owner Joint [PERSON_NAME] Display name Retir…" at bounding box center [714, 420] width 541 height 763
click at [612, 362] on input "$ 0" at bounding box center [714, 368] width 479 height 34
click at [933, 77] on icon at bounding box center [943, 82] width 23 height 23
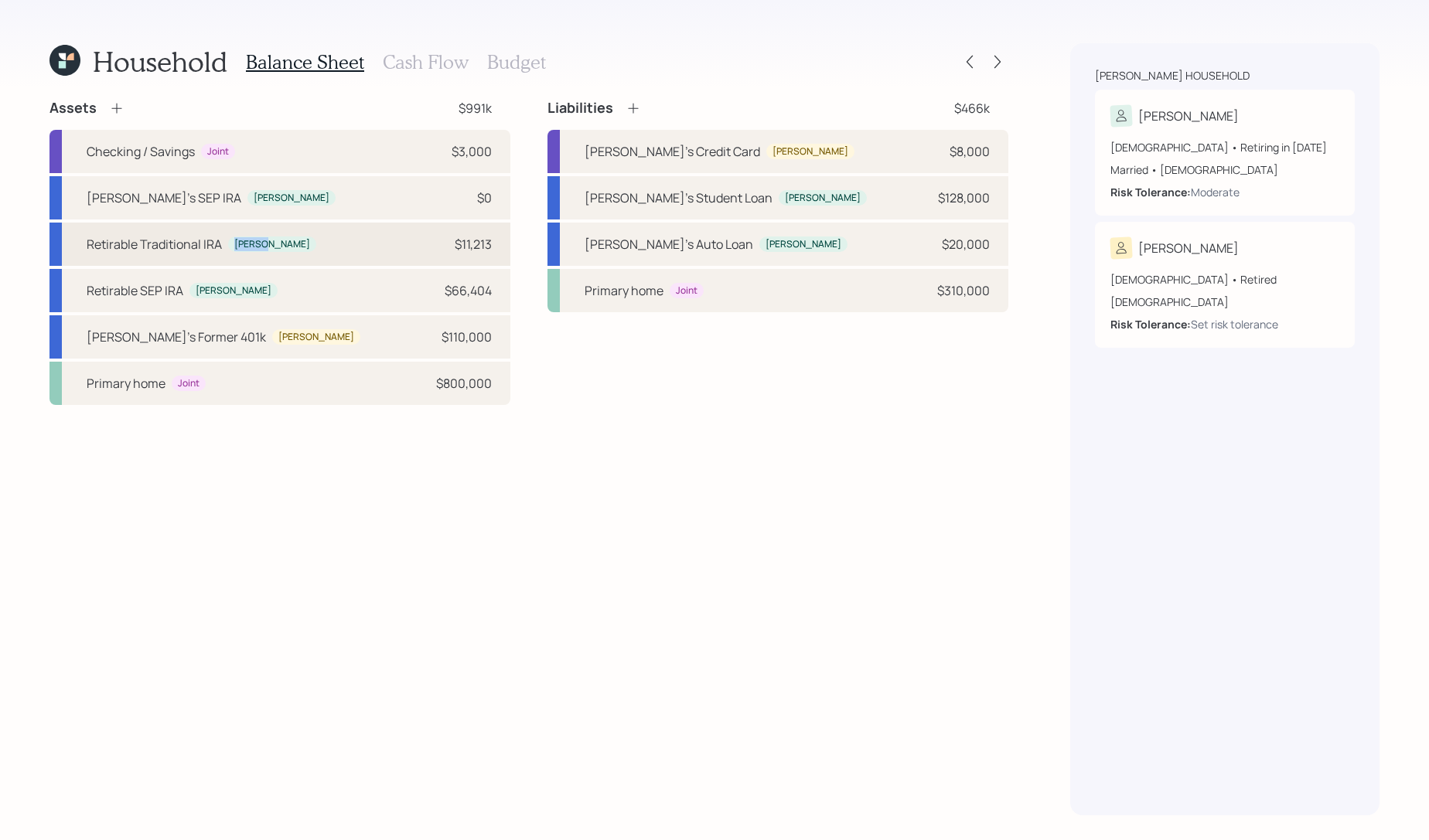
click at [267, 238] on div "[PERSON_NAME]" at bounding box center [272, 244] width 76 height 13
select select "ira"
select select "balanced"
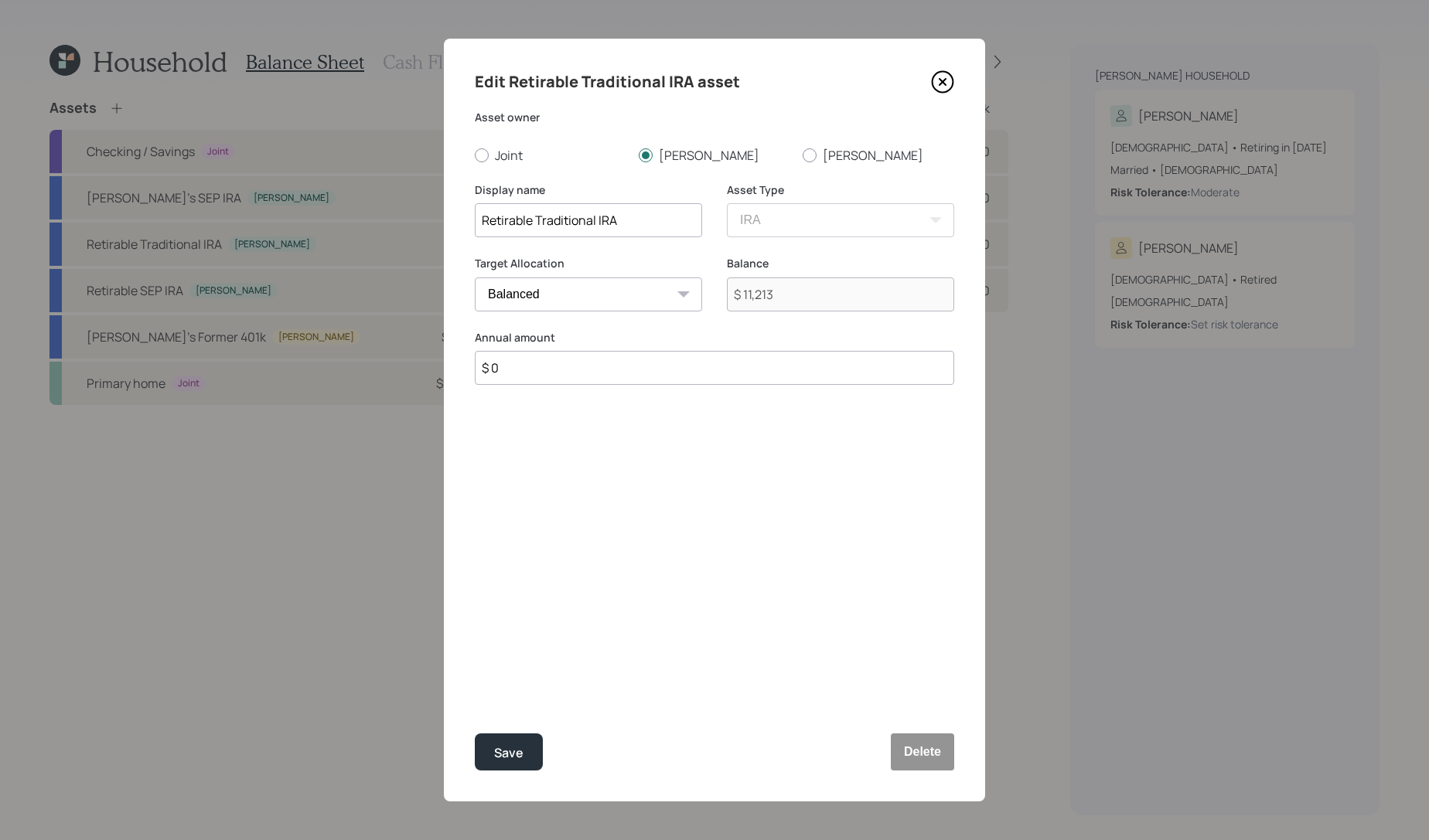
click at [937, 75] on icon at bounding box center [943, 82] width 23 height 23
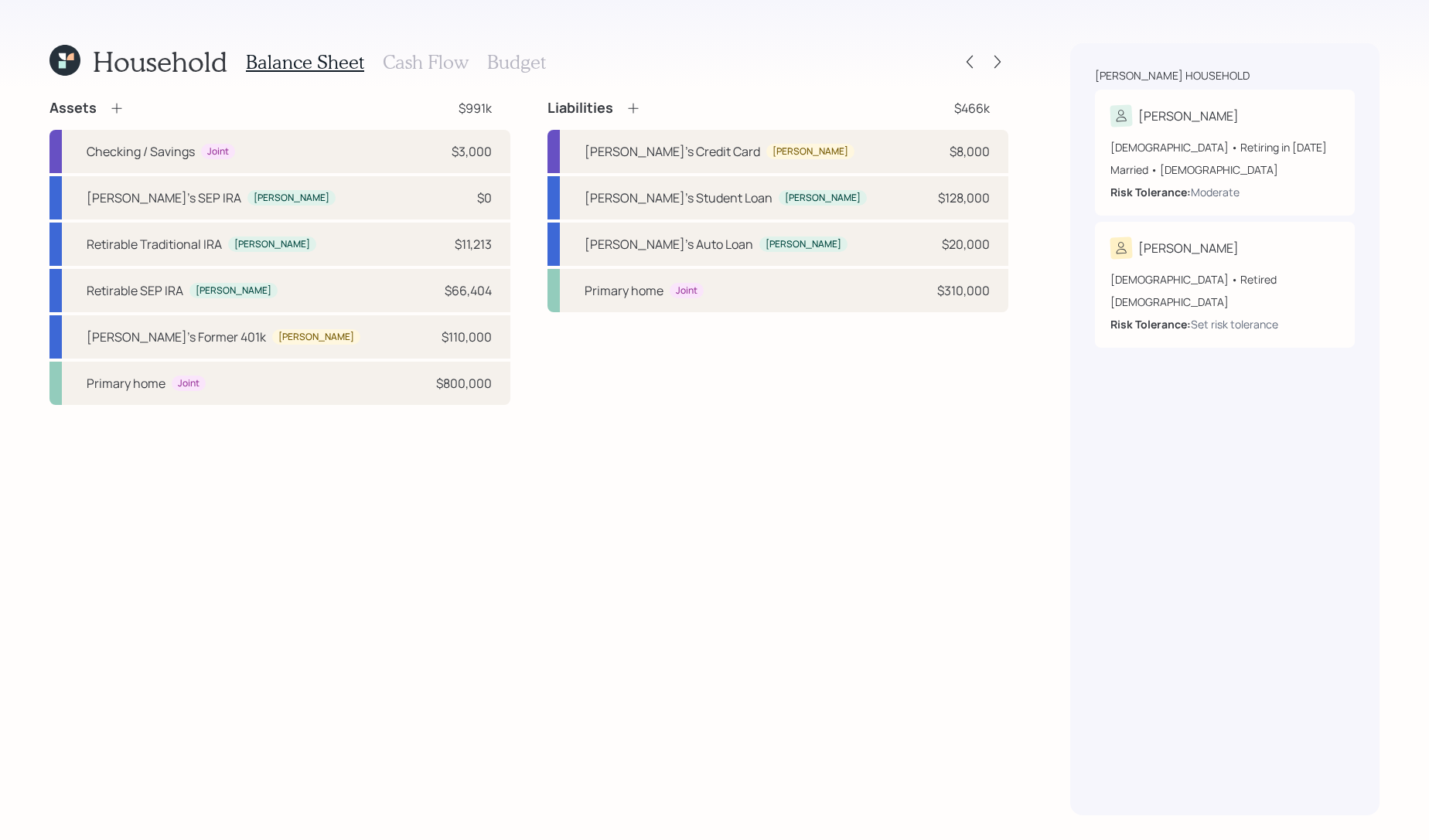
click at [440, 69] on h3 "Cash Flow" at bounding box center [426, 62] width 86 height 22
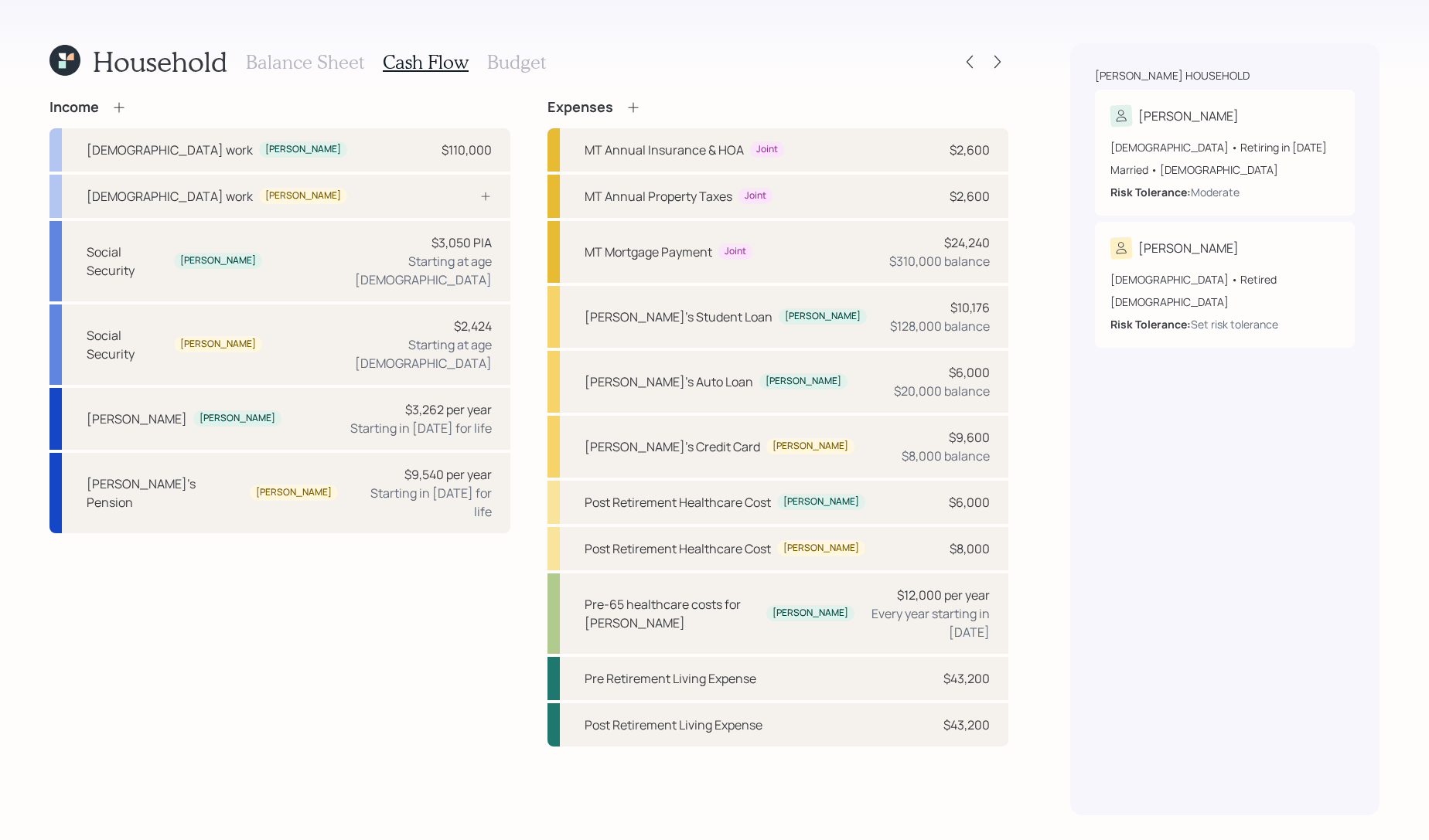
click at [347, 75] on div "Balance Sheet Cash Flow Budget" at bounding box center [396, 61] width 300 height 37
click at [345, 68] on h3 "Balance Sheet" at bounding box center [305, 62] width 118 height 22
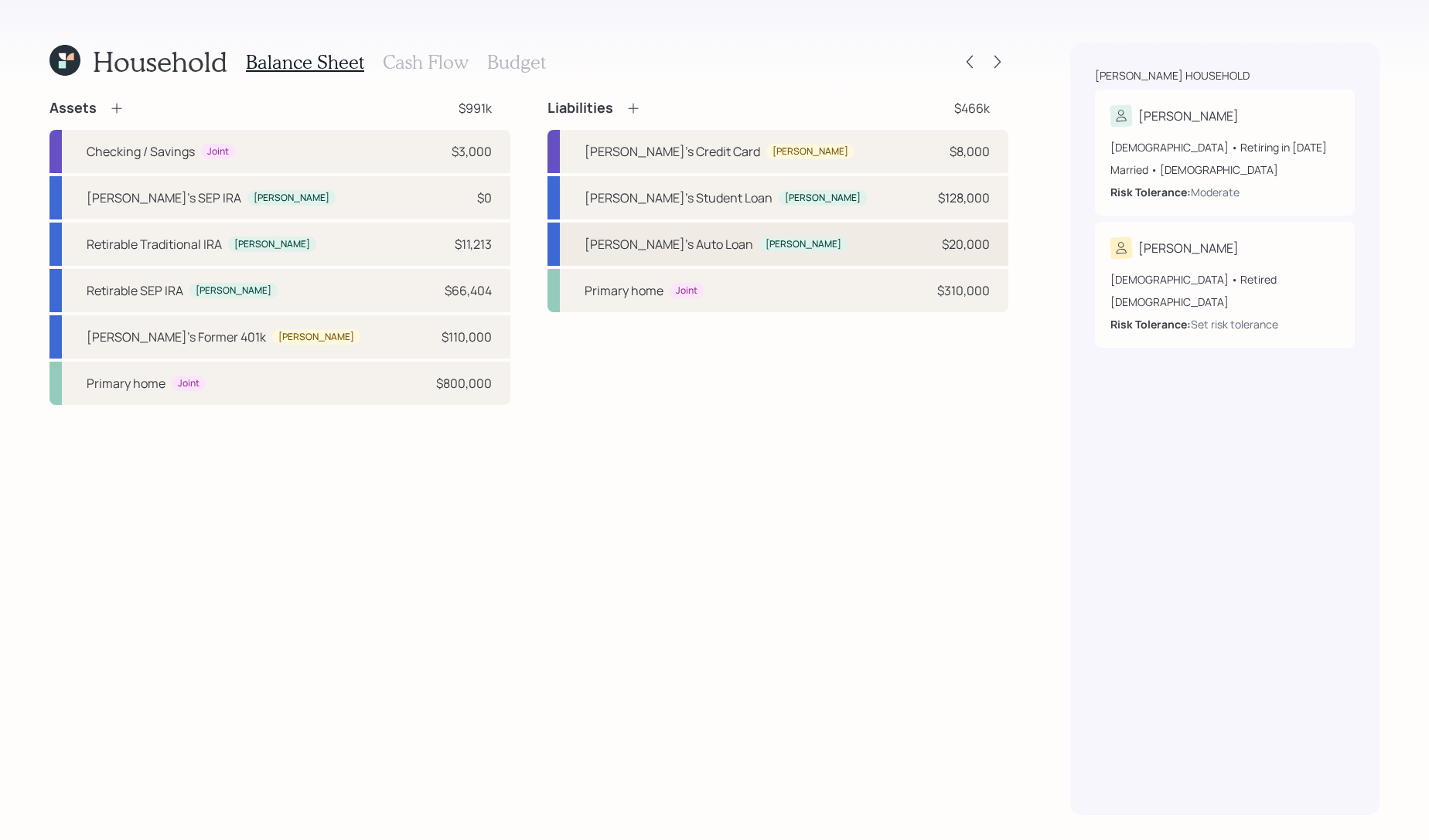
click at [834, 230] on div "[PERSON_NAME]'s Auto Loan [PERSON_NAME] $20,000" at bounding box center [777, 244] width 461 height 43
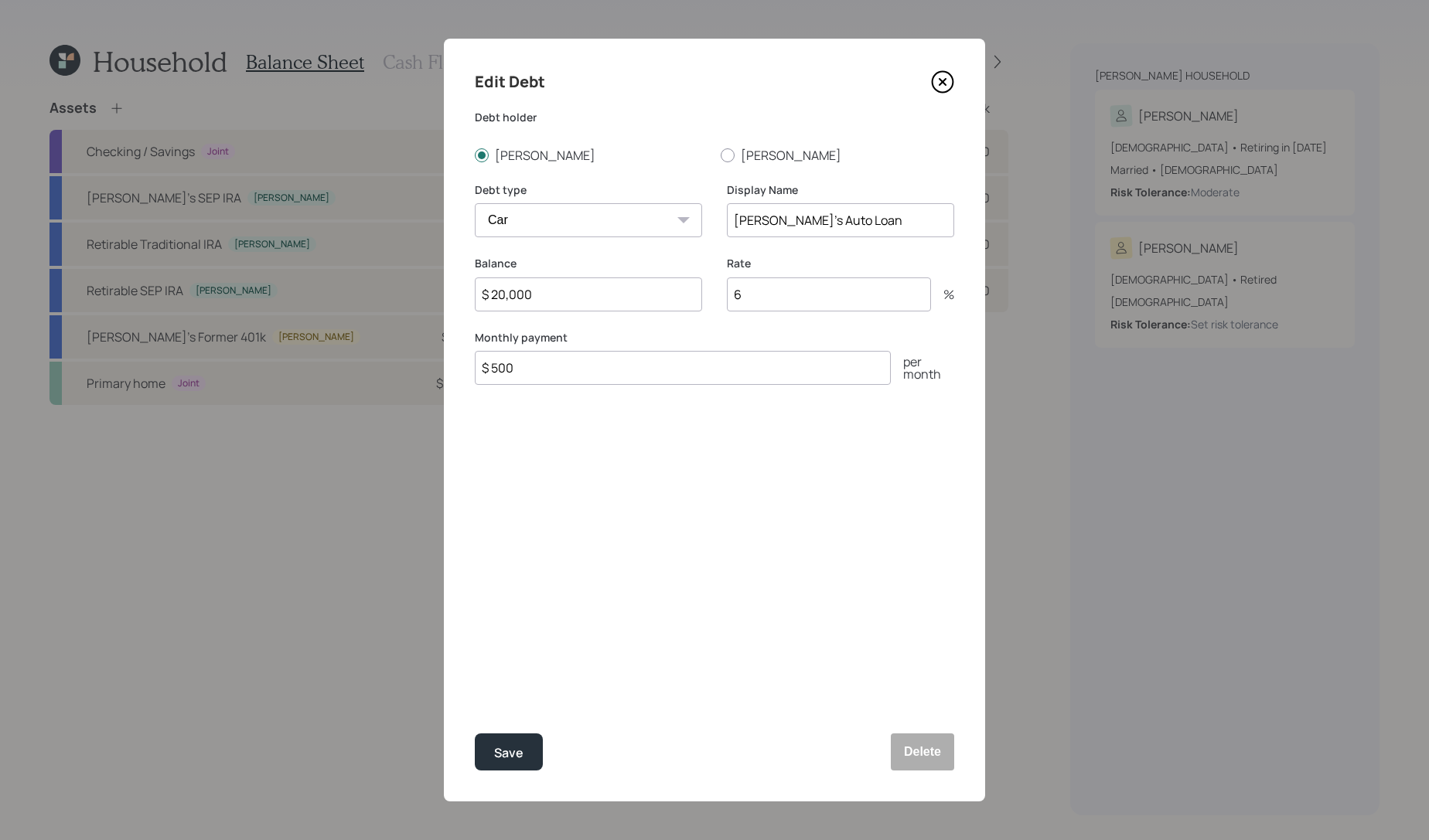
click at [945, 84] on icon at bounding box center [942, 82] width 6 height 6
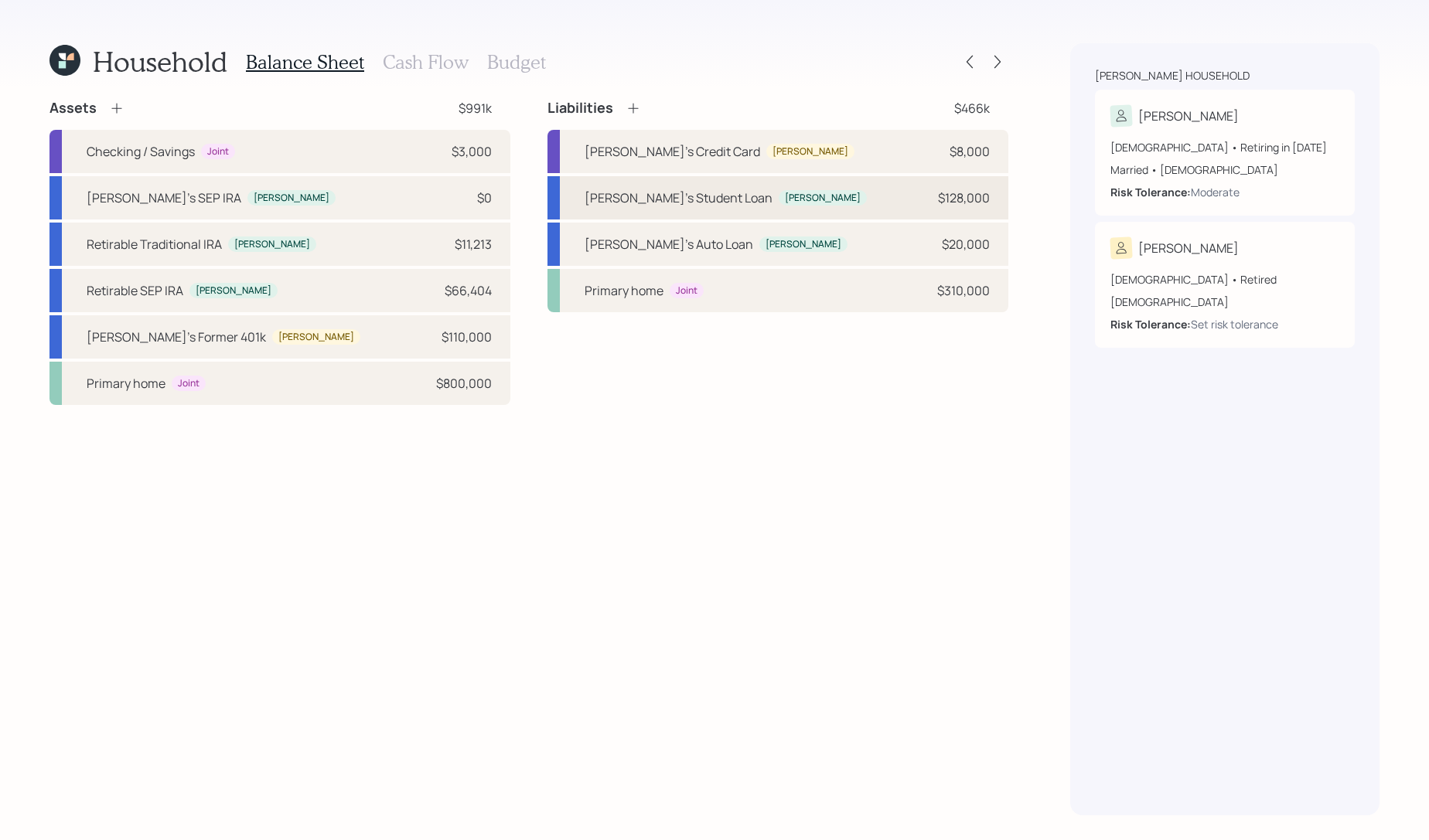
click at [785, 199] on div "[PERSON_NAME]" at bounding box center [823, 198] width 76 height 13
select select "student"
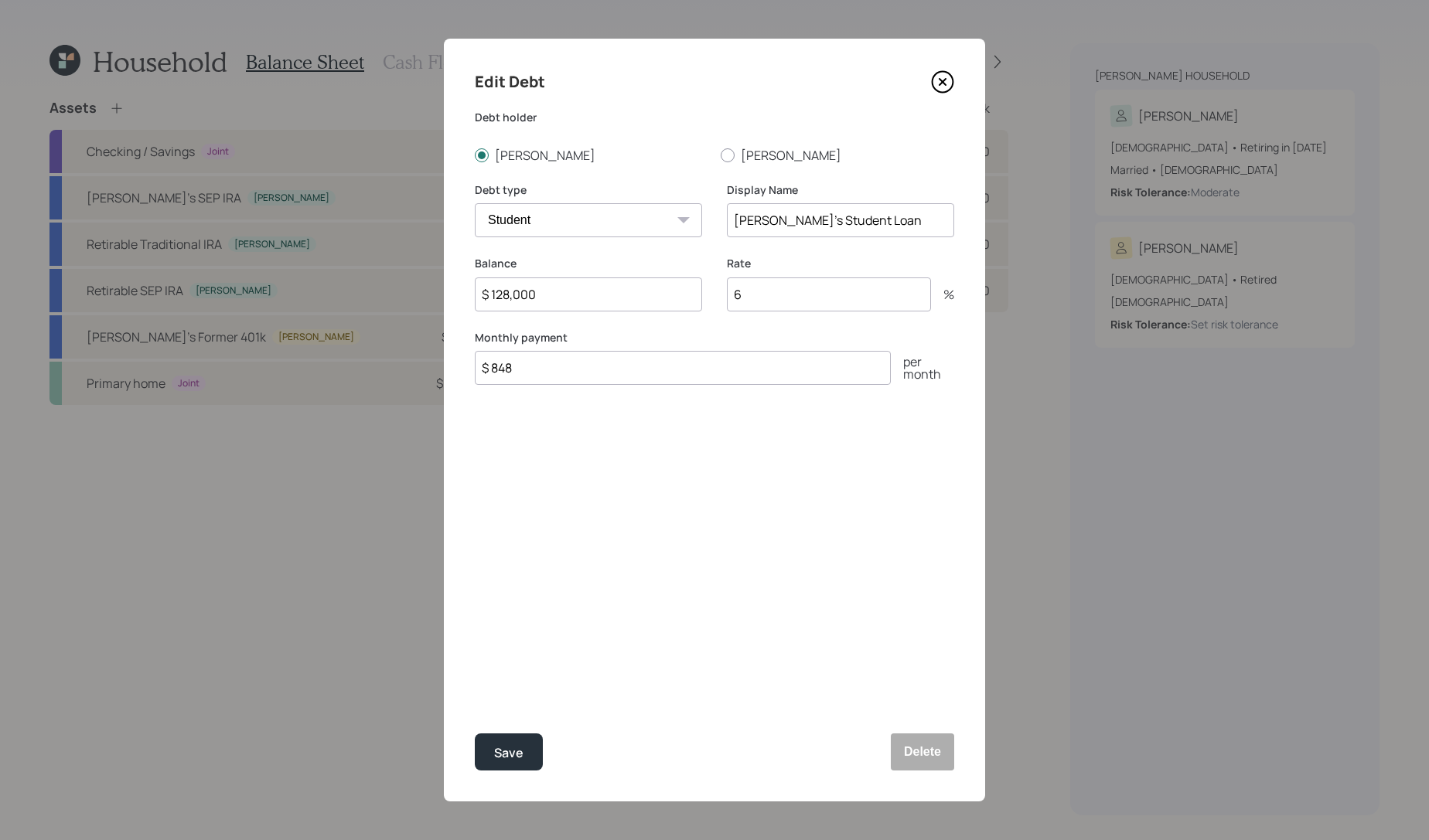
click at [947, 71] on icon at bounding box center [943, 82] width 23 height 23
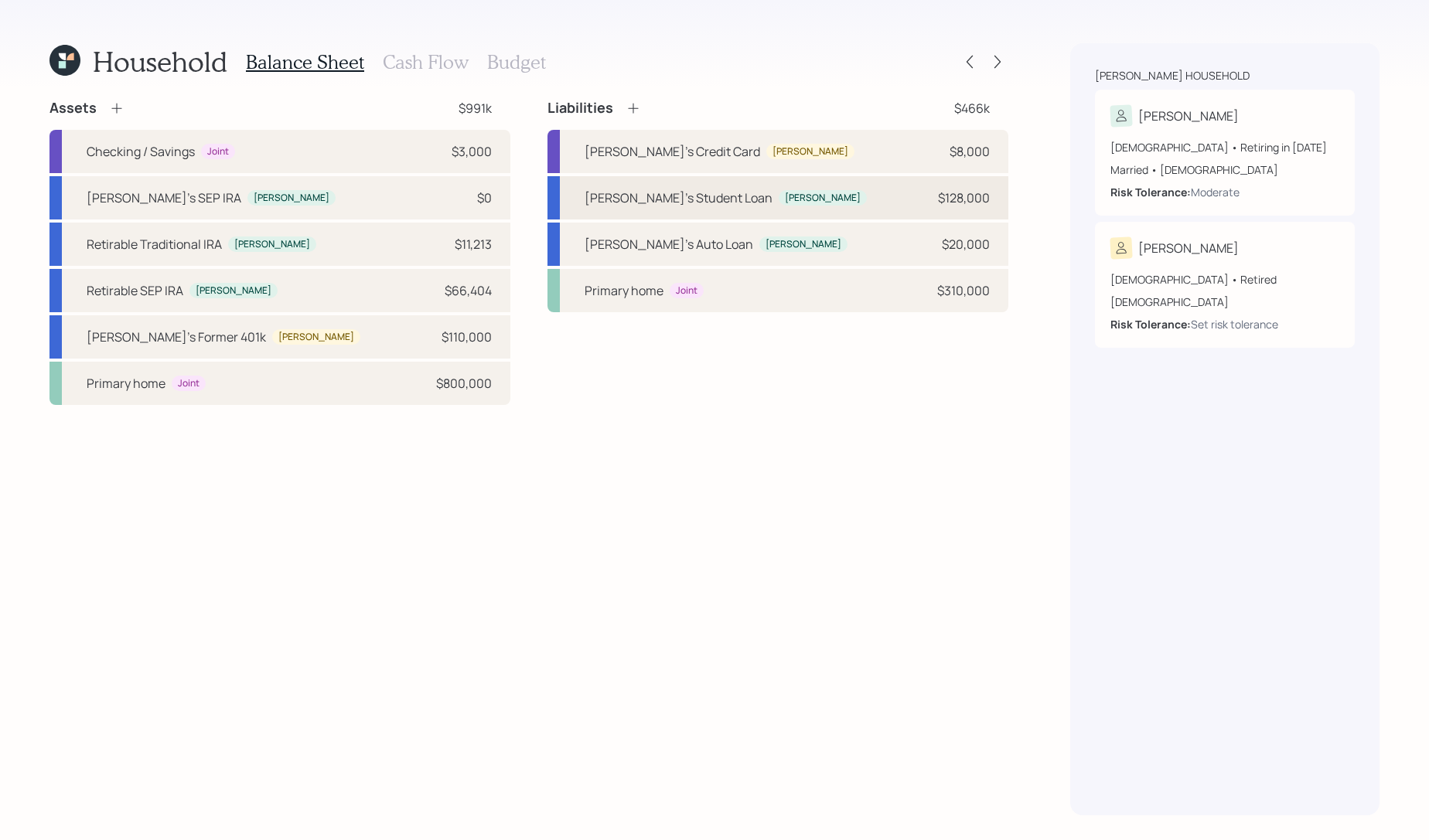
click at [875, 188] on div "[PERSON_NAME]'s Student Loan [PERSON_NAME] $128,000" at bounding box center [777, 198] width 461 height 43
select select "student"
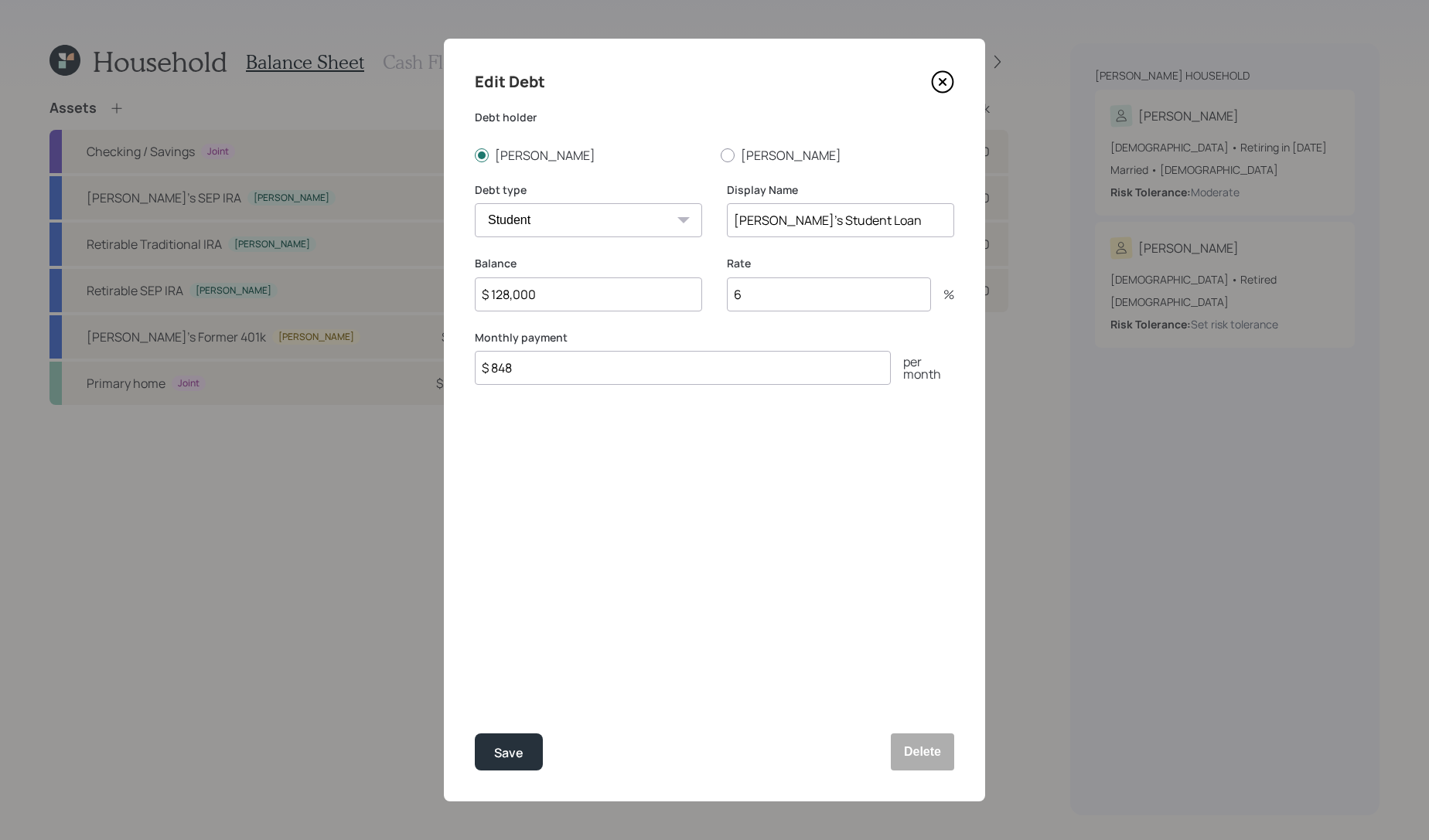
click at [945, 83] on icon at bounding box center [942, 82] width 6 height 6
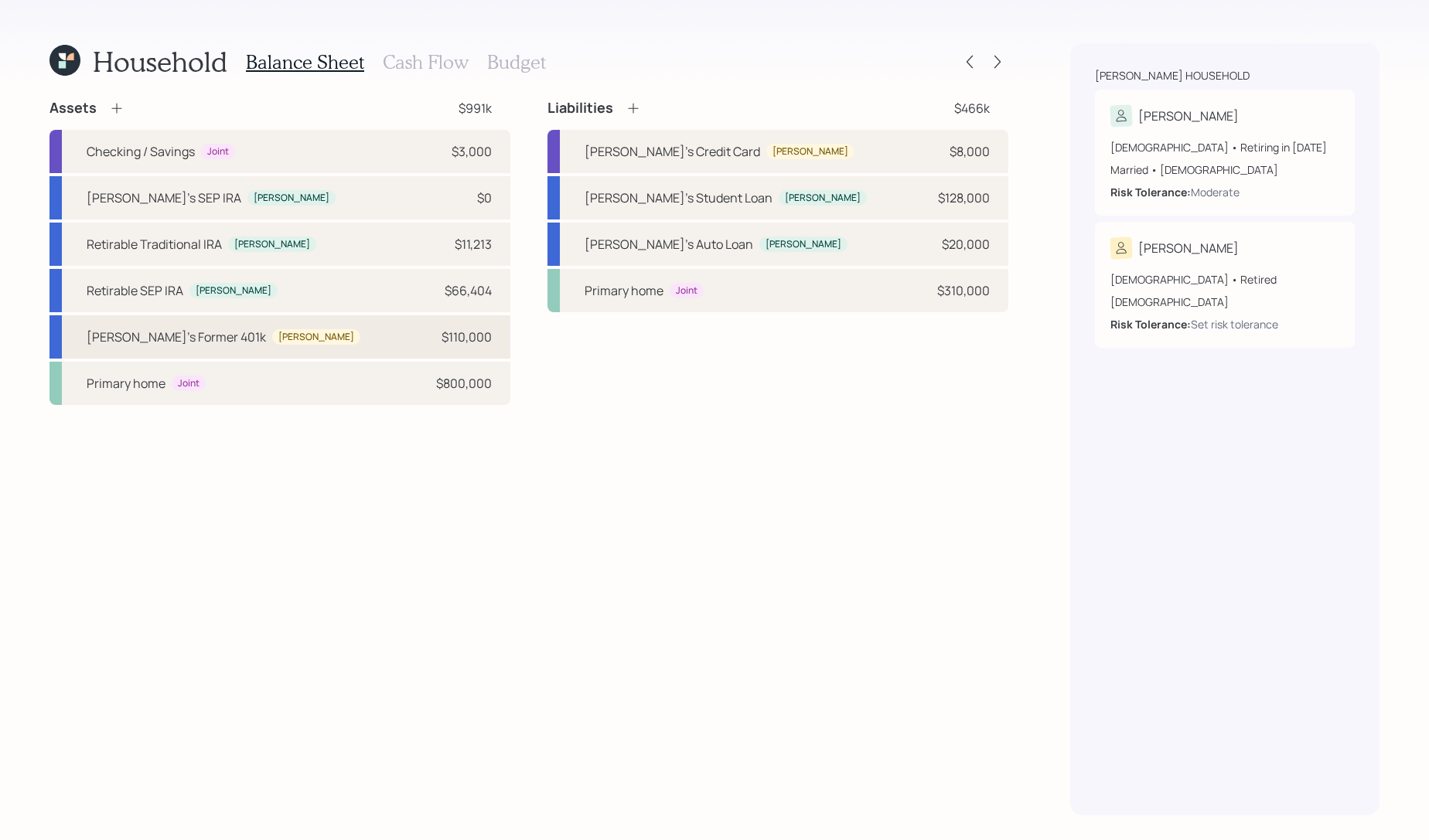
click at [402, 338] on div "[PERSON_NAME]'s Former 401k [PERSON_NAME] $110,000" at bounding box center [279, 337] width 461 height 43
select select "company_sponsored"
select select "balanced"
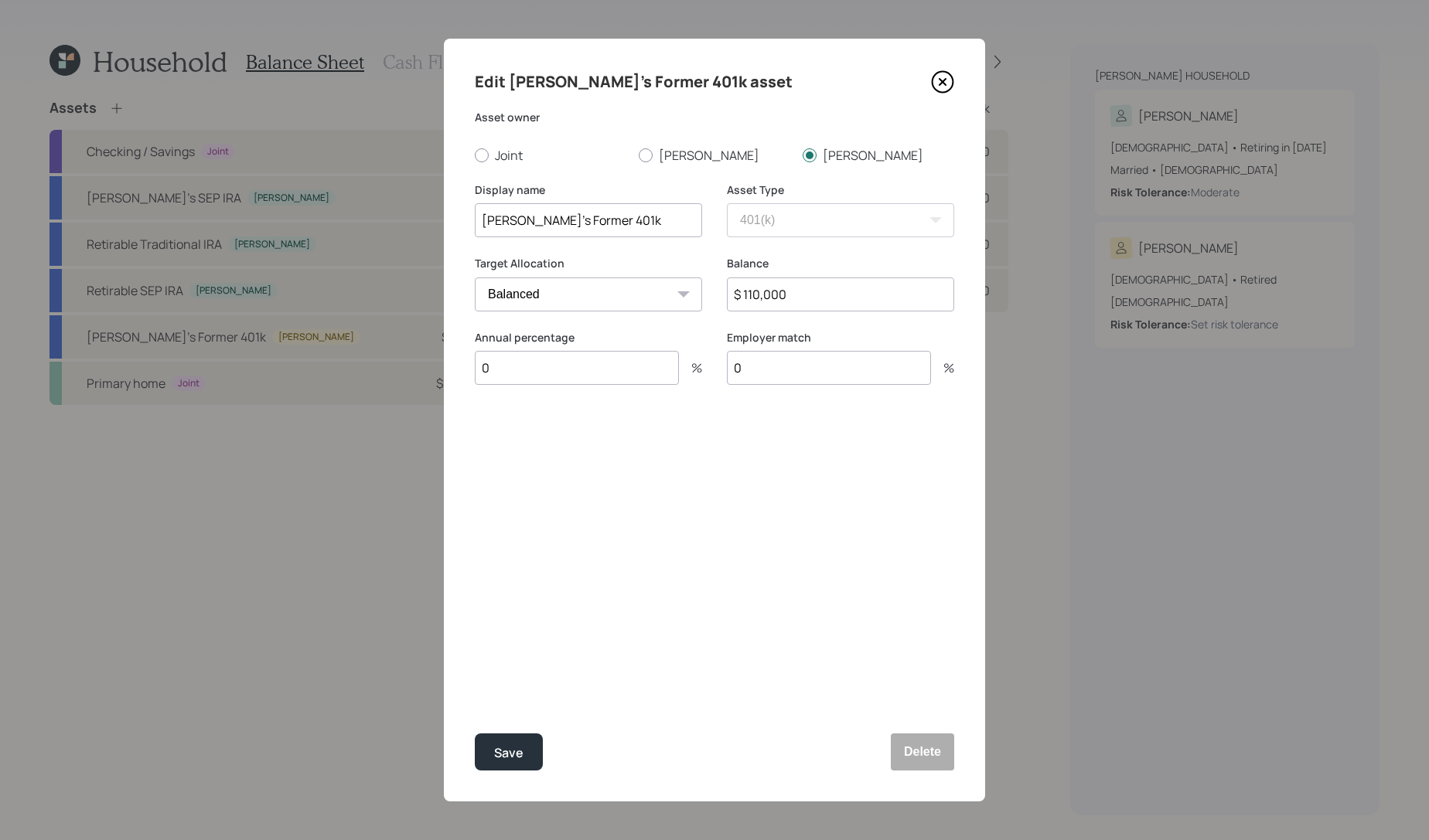
click at [947, 75] on icon at bounding box center [943, 82] width 23 height 23
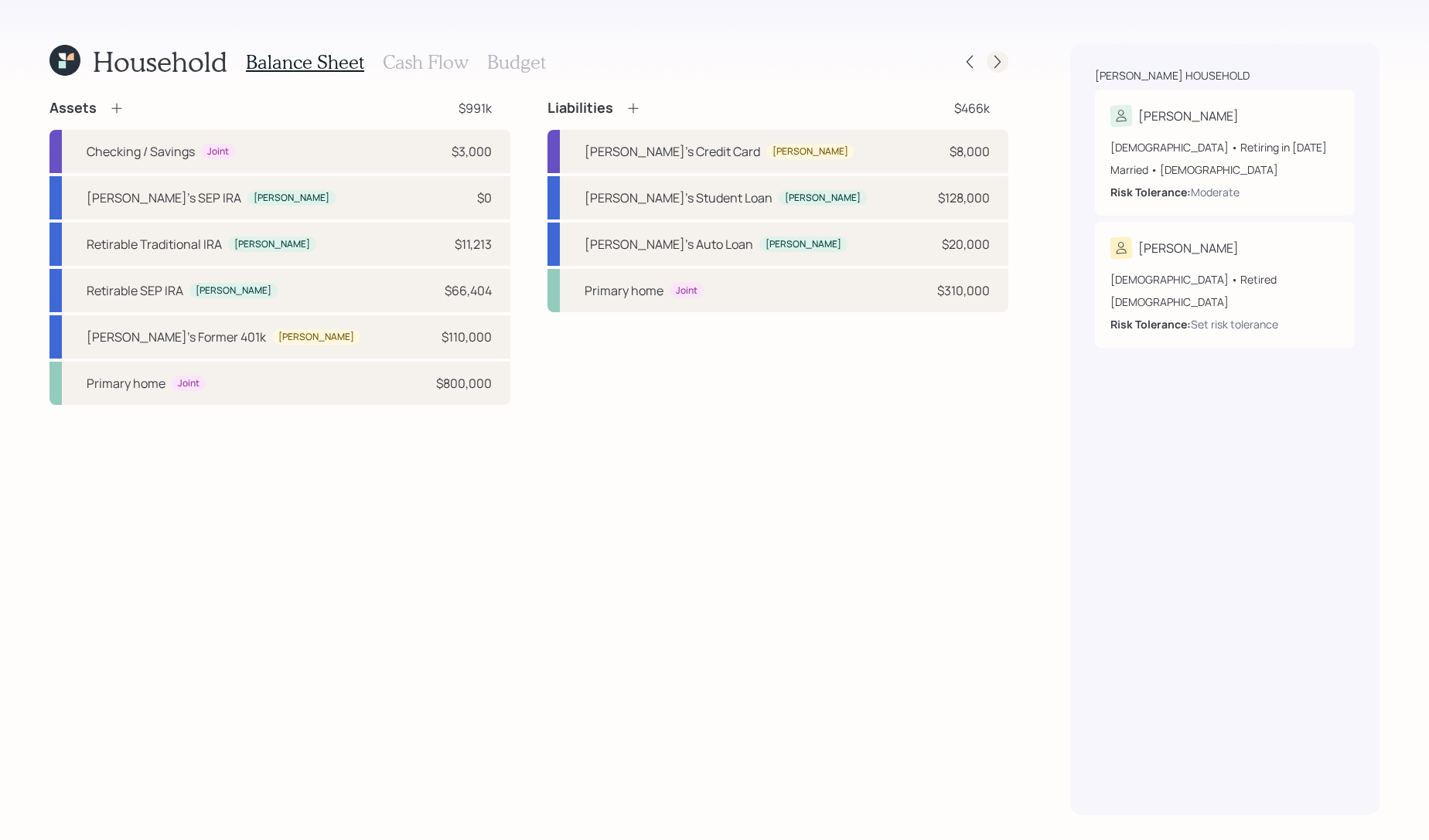
click at [993, 58] on icon at bounding box center [998, 62] width 15 height 15
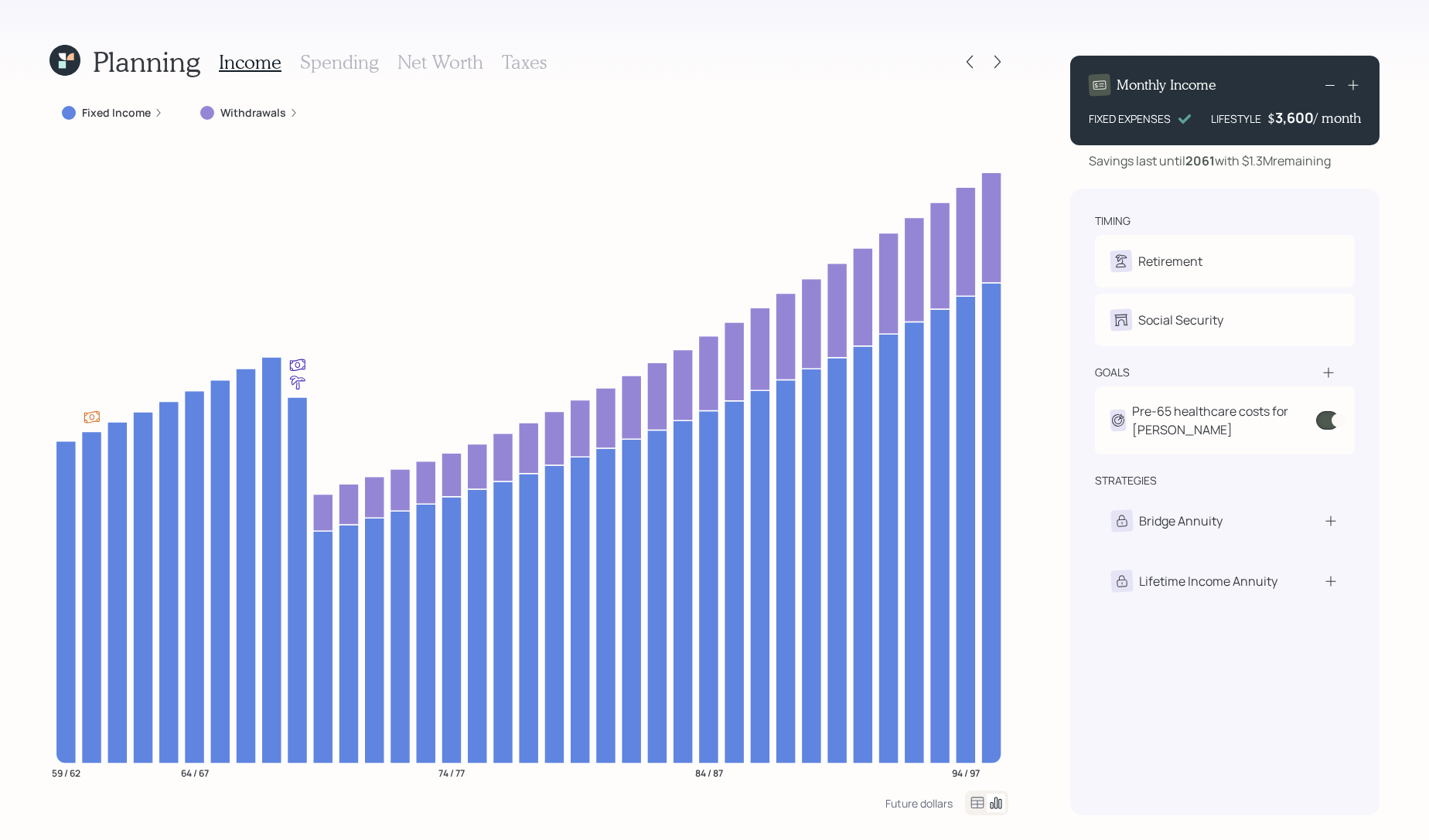
click at [950, 65] on div "Planning Income Spending Net Worth Taxes" at bounding box center [529, 61] width 959 height 37
click at [967, 65] on icon at bounding box center [969, 62] width 15 height 15
